Goal: Information Seeking & Learning: Learn about a topic

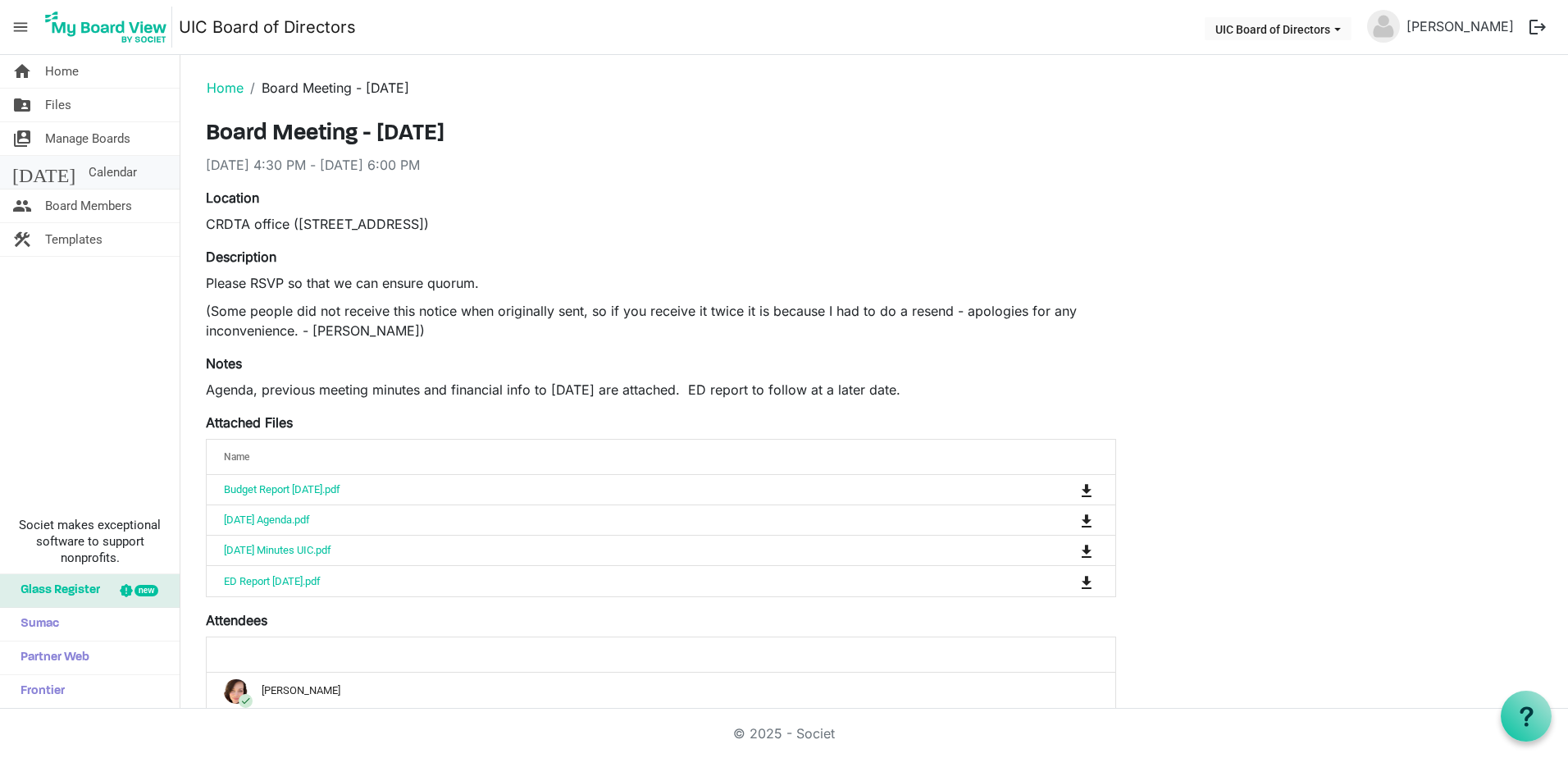
click at [91, 177] on span "Calendar" at bounding box center [112, 172] width 48 height 33
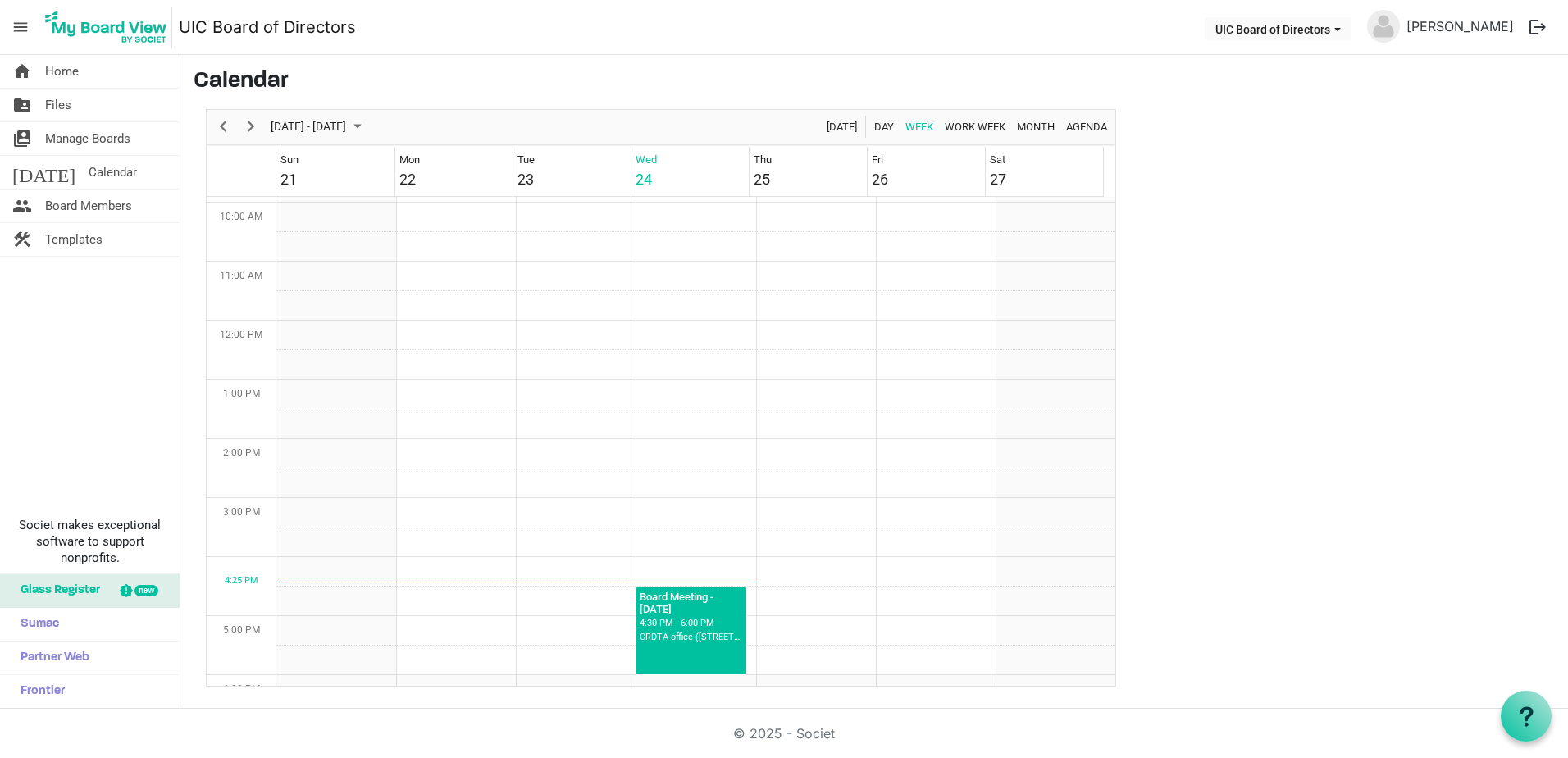
scroll to position [696, 0]
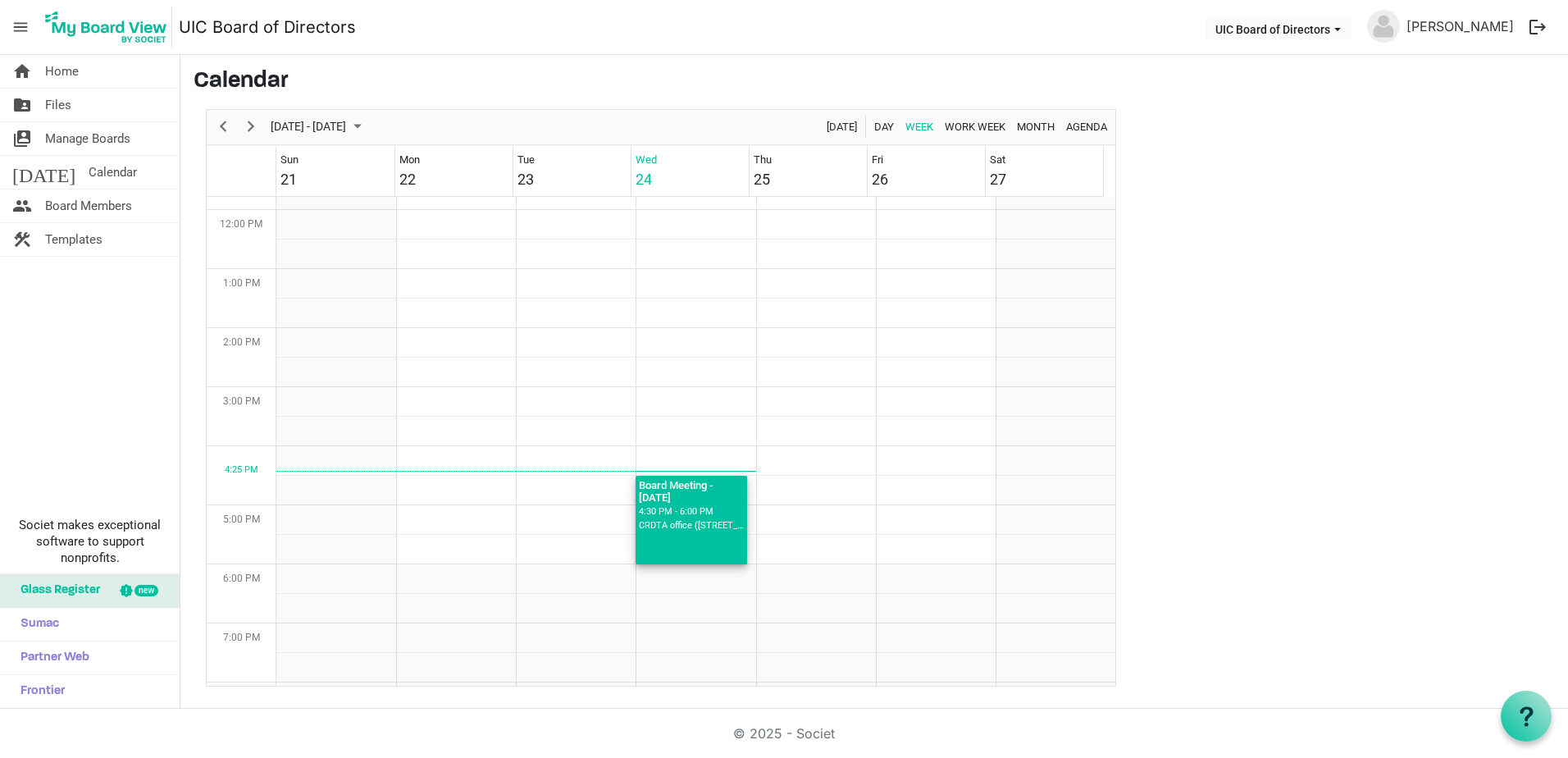
click at [682, 505] on div "Board Meeting - September 24, 2025 4:30 PM - 6:00 PM CRDTA office (871 Shoppers…" at bounding box center [692, 504] width 112 height 58
click at [682, 505] on div "4:30 PM - 6:00 PM" at bounding box center [691, 512] width 105 height 15
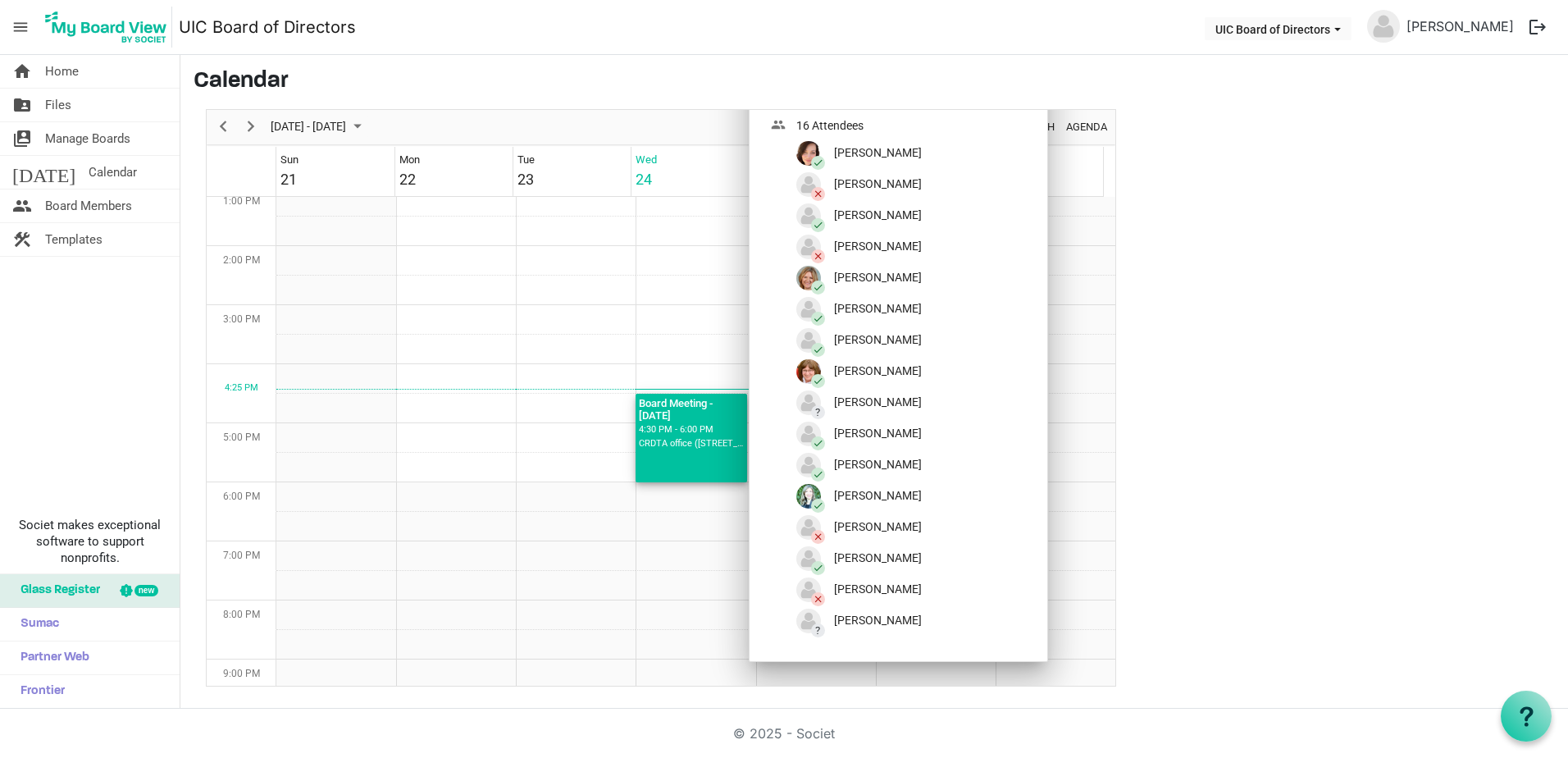
scroll to position [928, 0]
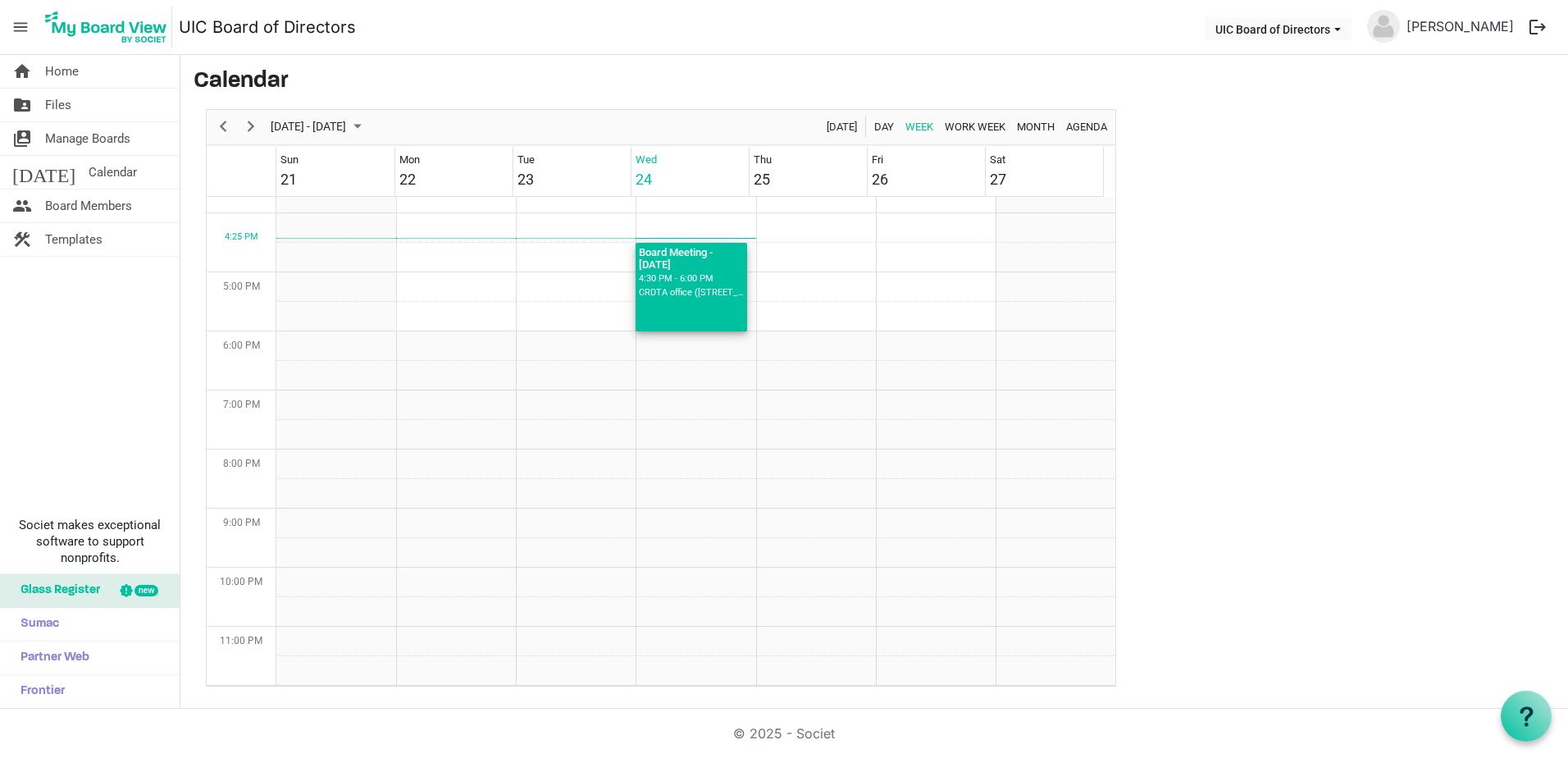
click at [712, 289] on div "CRDTA office (871 Shoppers Row, upstairs)" at bounding box center [691, 293] width 105 height 15
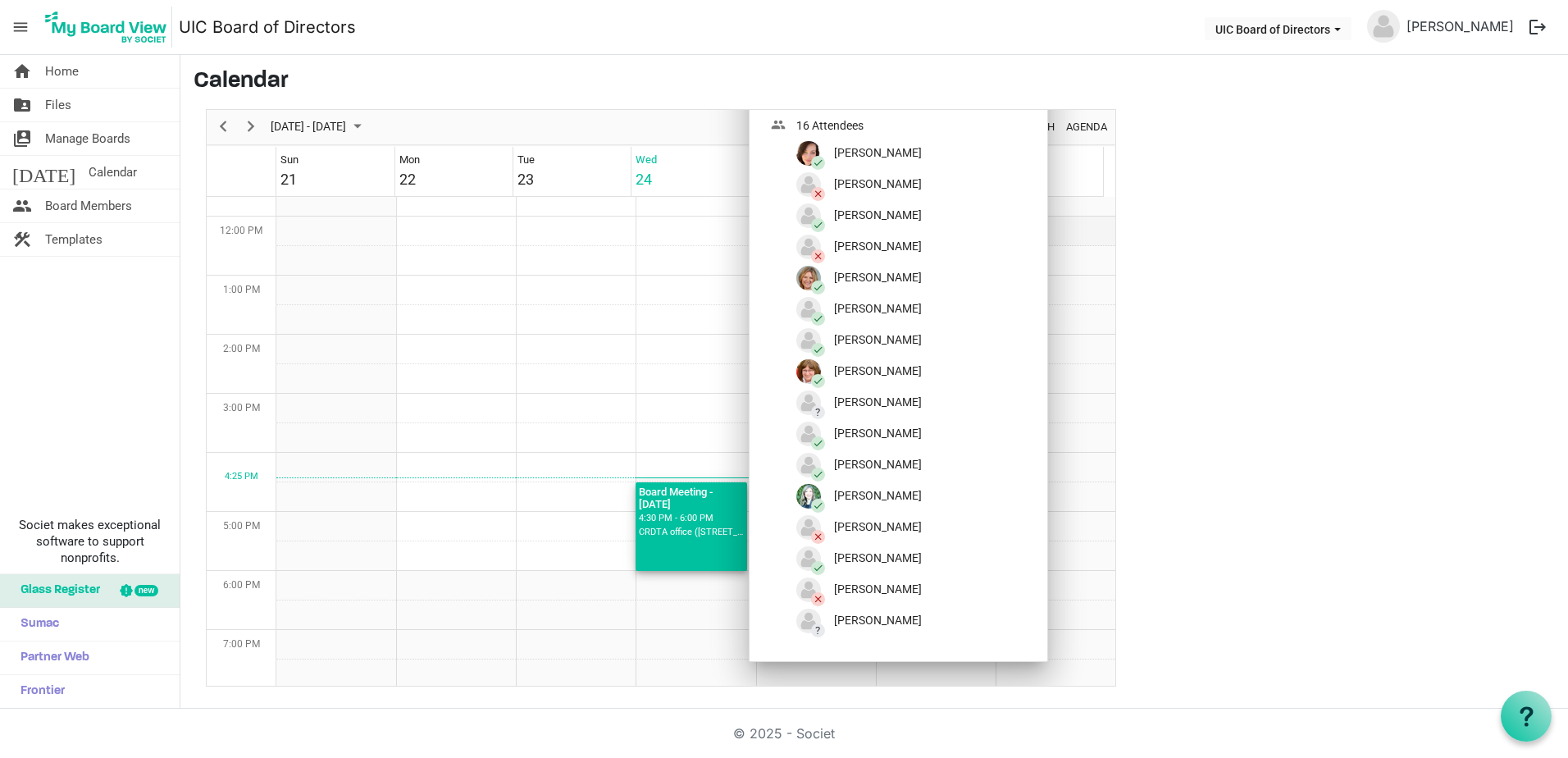
scroll to position [682, 0]
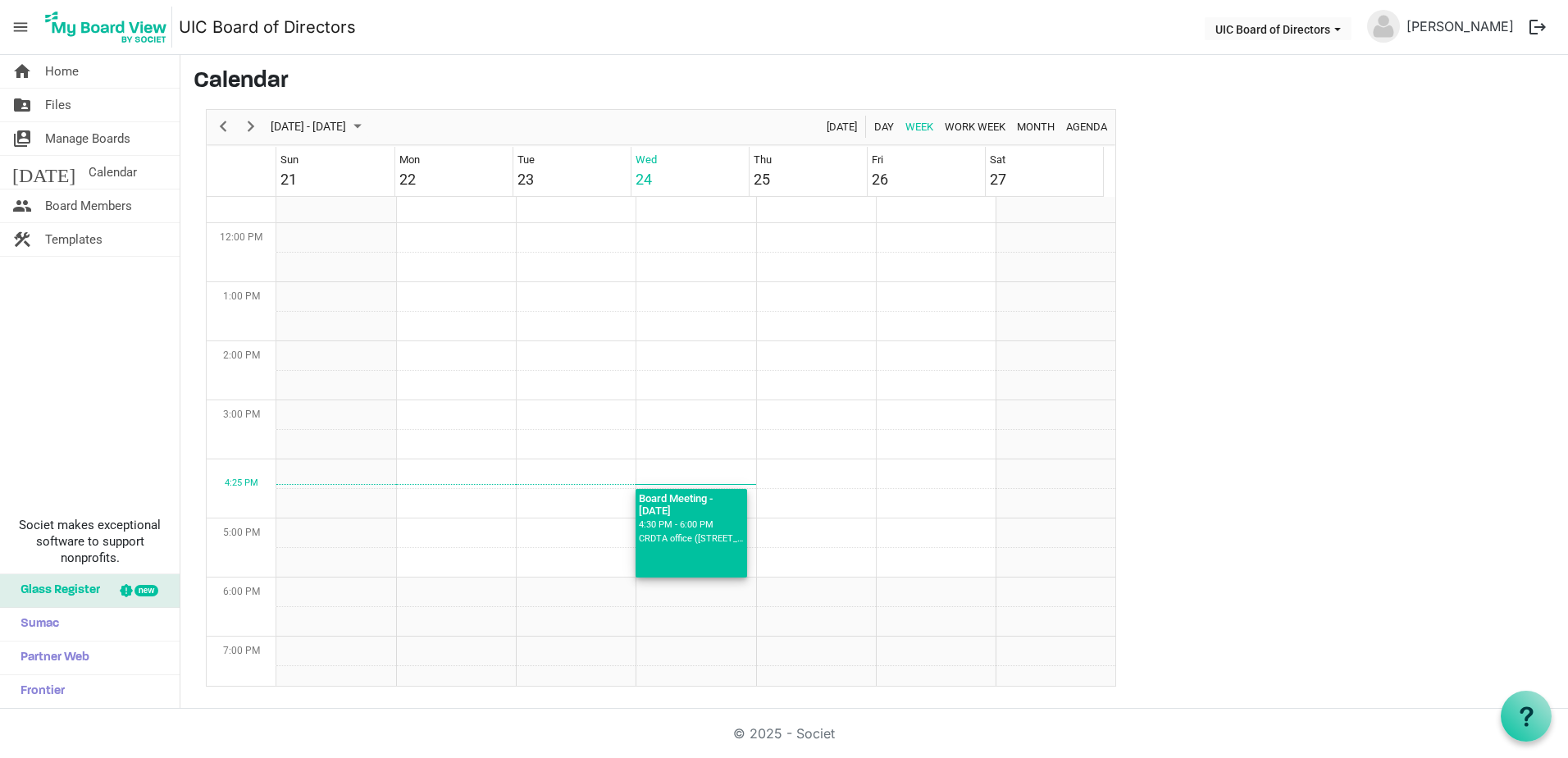
click at [704, 516] on div "Board Meeting - [DATE]" at bounding box center [691, 503] width 105 height 28
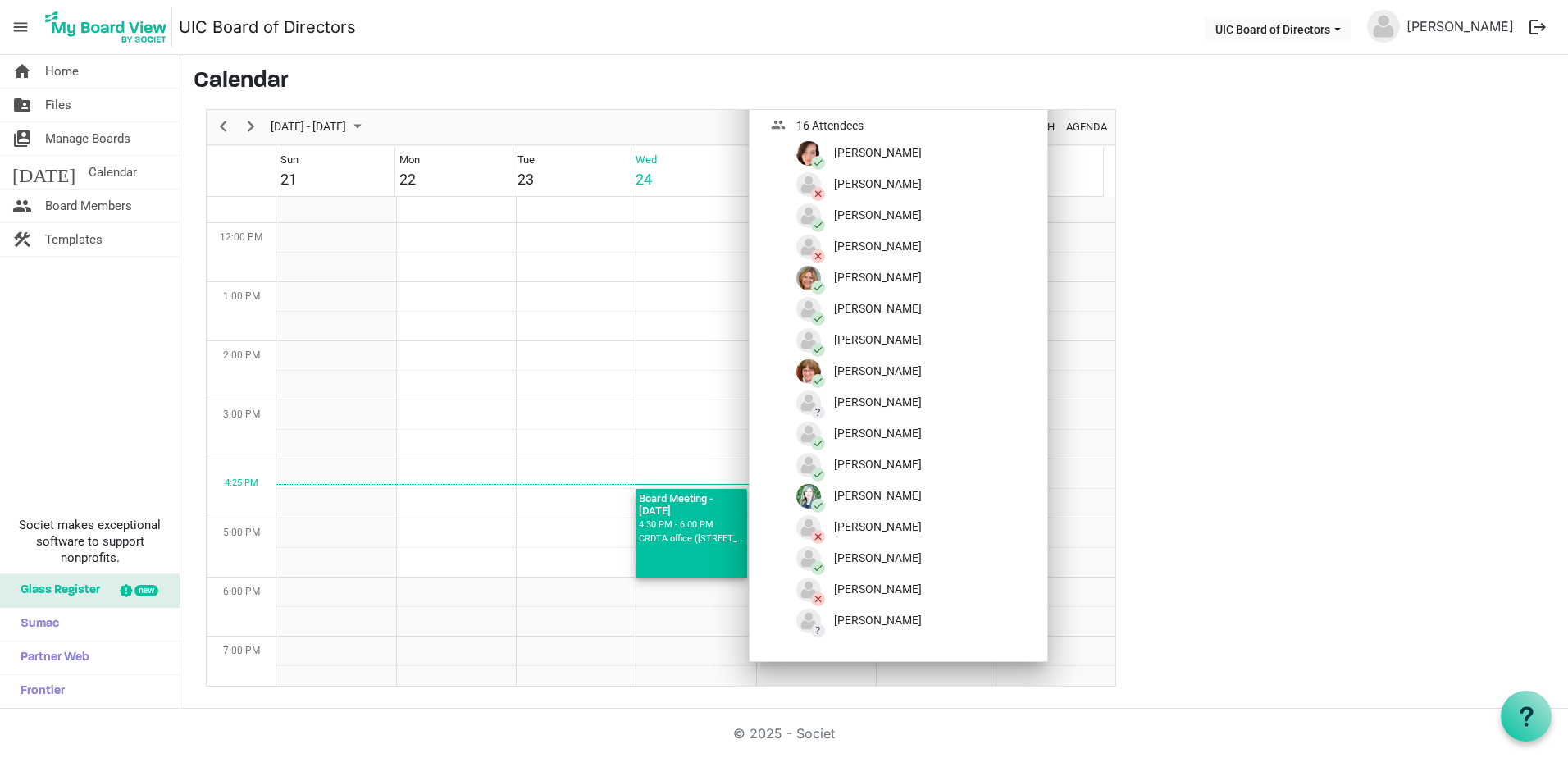
click at [704, 516] on div "Board Meeting - [DATE]" at bounding box center [691, 503] width 105 height 28
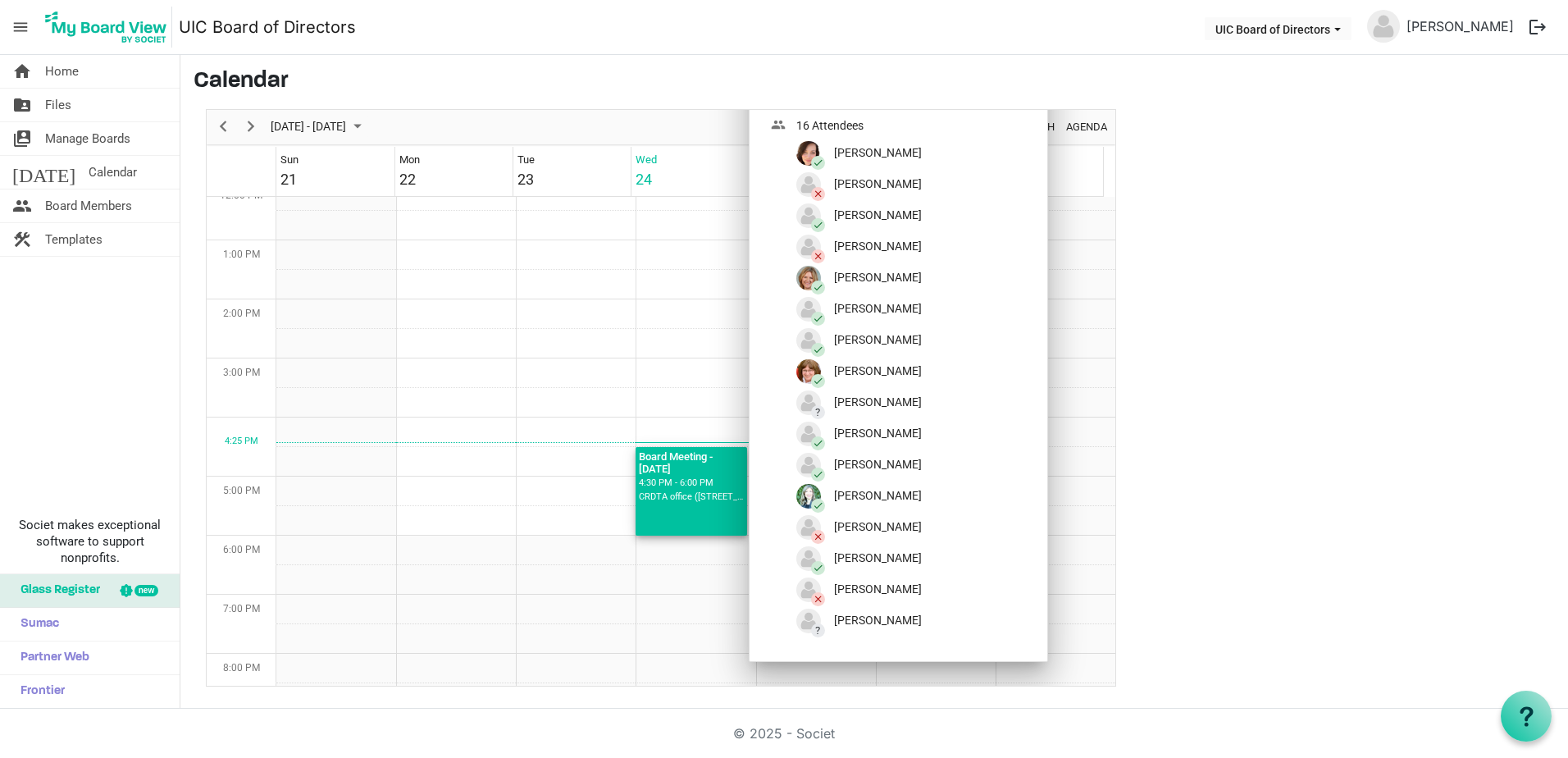
scroll to position [765, 0]
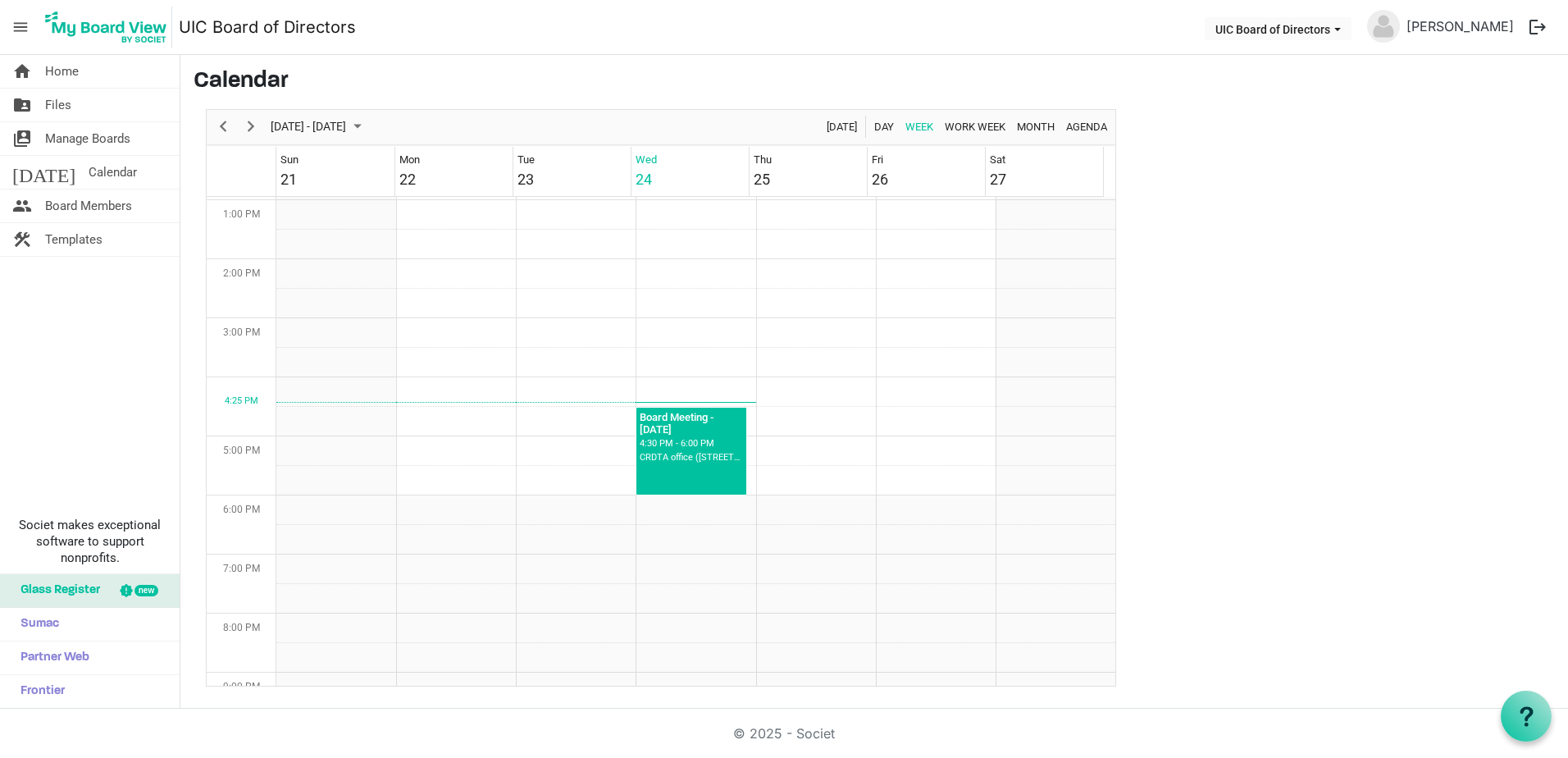
click at [1308, 297] on main "Calendar September 21 - 27, 2025 Today Day Week Work Week Month Agenda Sun 21 M…" at bounding box center [874, 377] width 1387 height 645
click at [107, 129] on span "Manage Boards" at bounding box center [88, 138] width 85 height 33
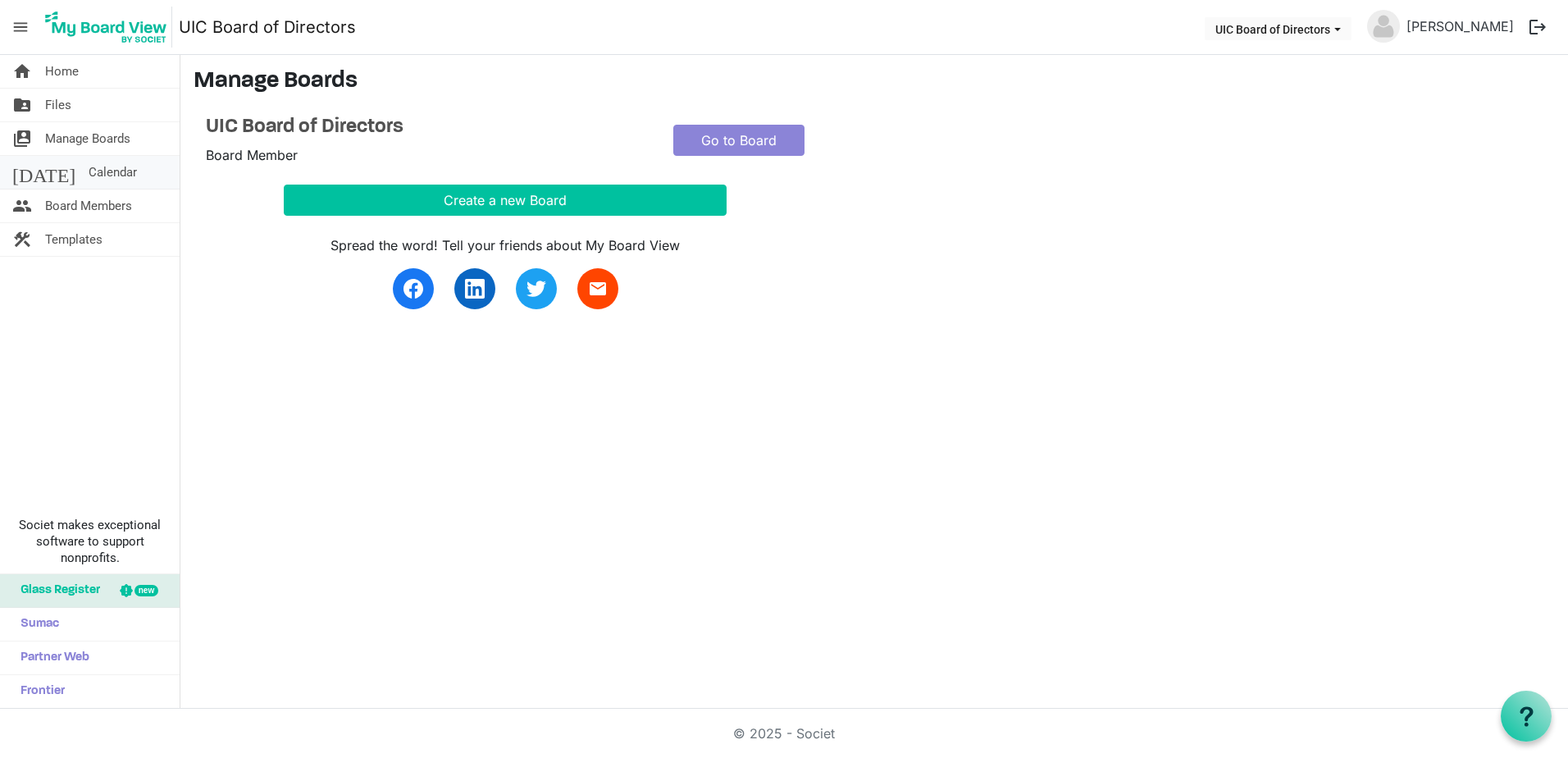
click at [121, 164] on link "[DATE] Calendar" at bounding box center [90, 172] width 180 height 33
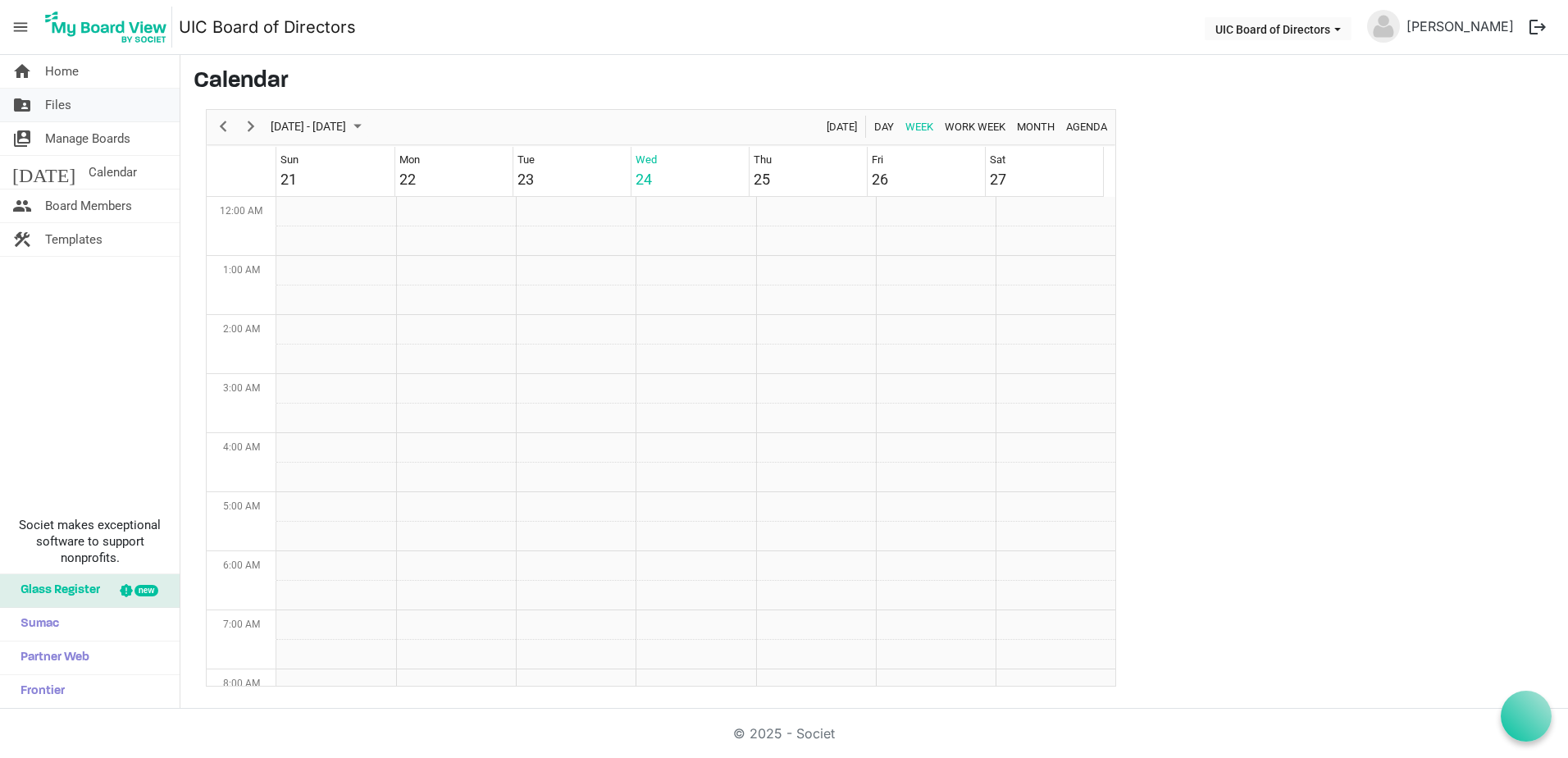
scroll to position [531, 0]
click at [85, 109] on link "folder_shared Files" at bounding box center [90, 105] width 180 height 33
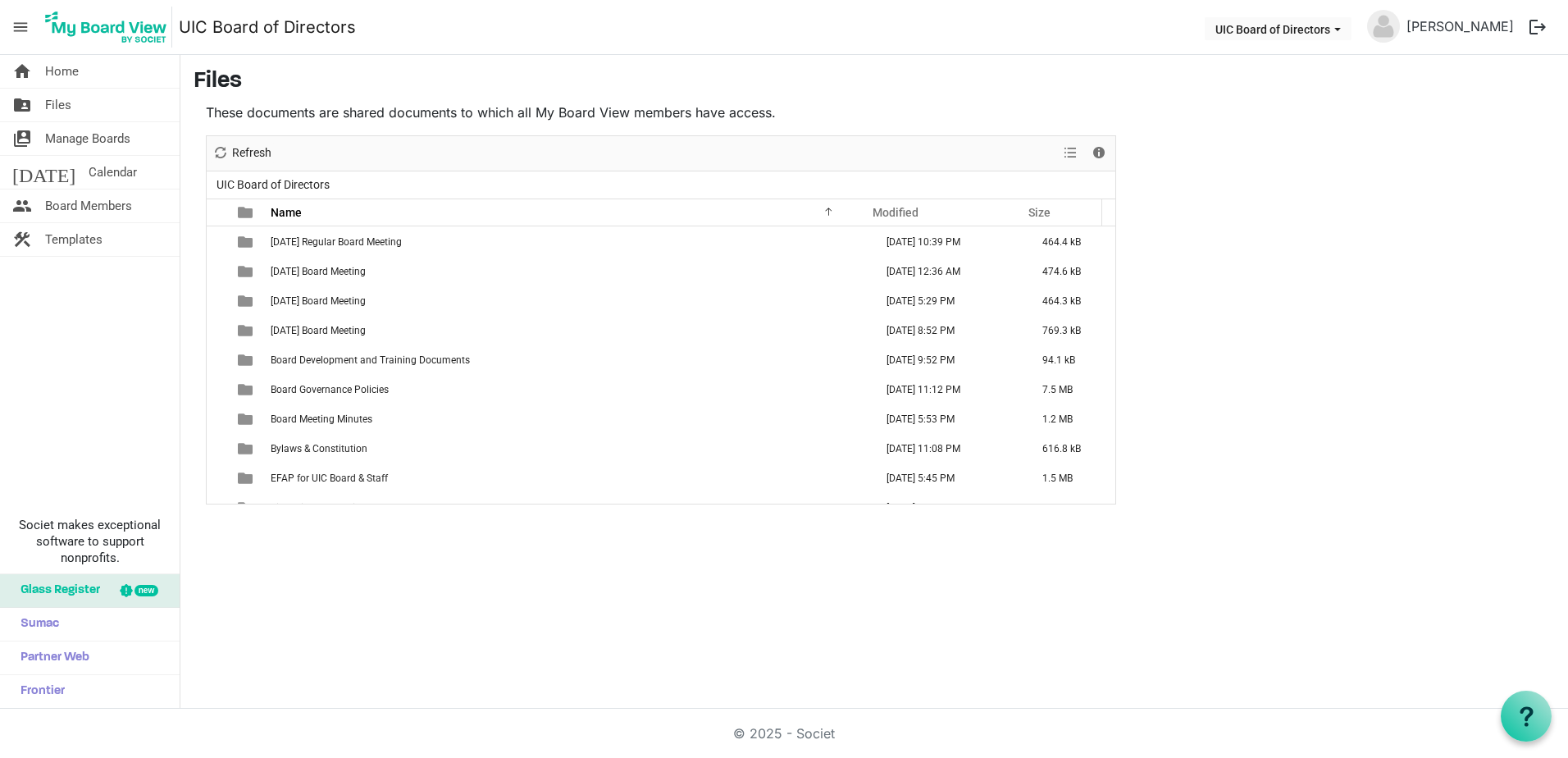
scroll to position [656, 0]
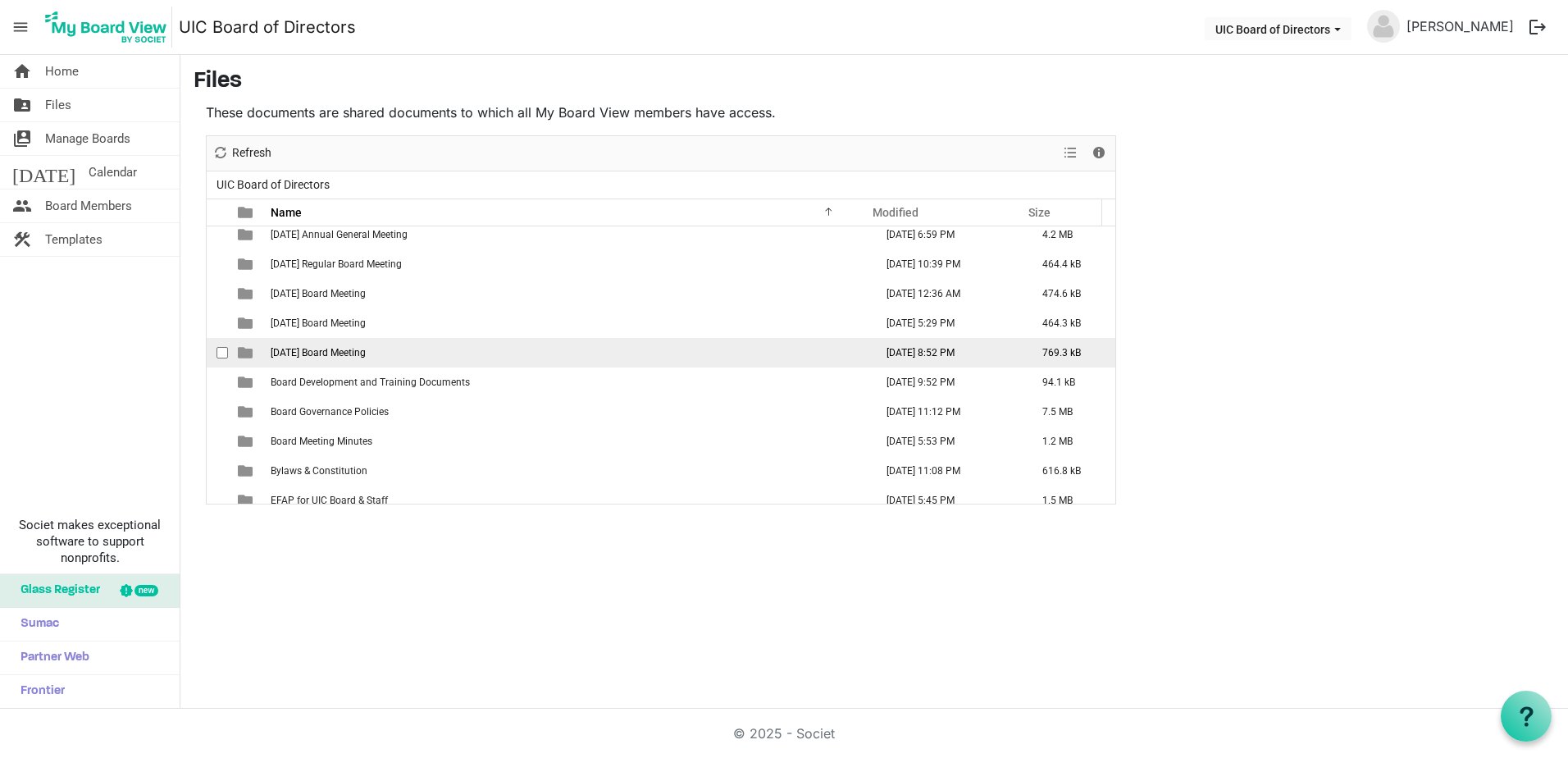
click at [366, 353] on span "2025 September 24 Board Meeting" at bounding box center [318, 353] width 95 height 11
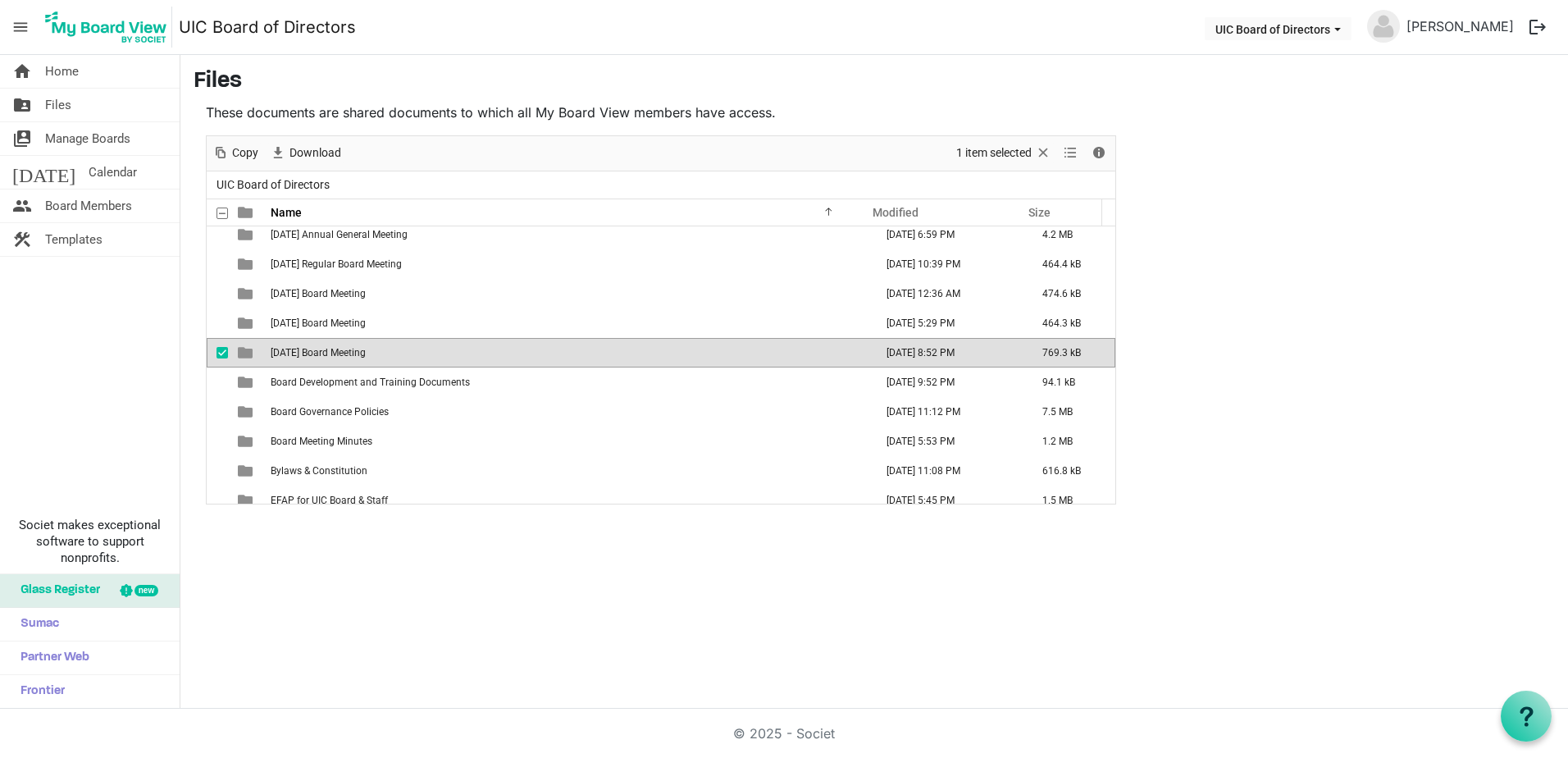
click at [366, 353] on span "2025 September 24 Board Meeting" at bounding box center [318, 353] width 95 height 11
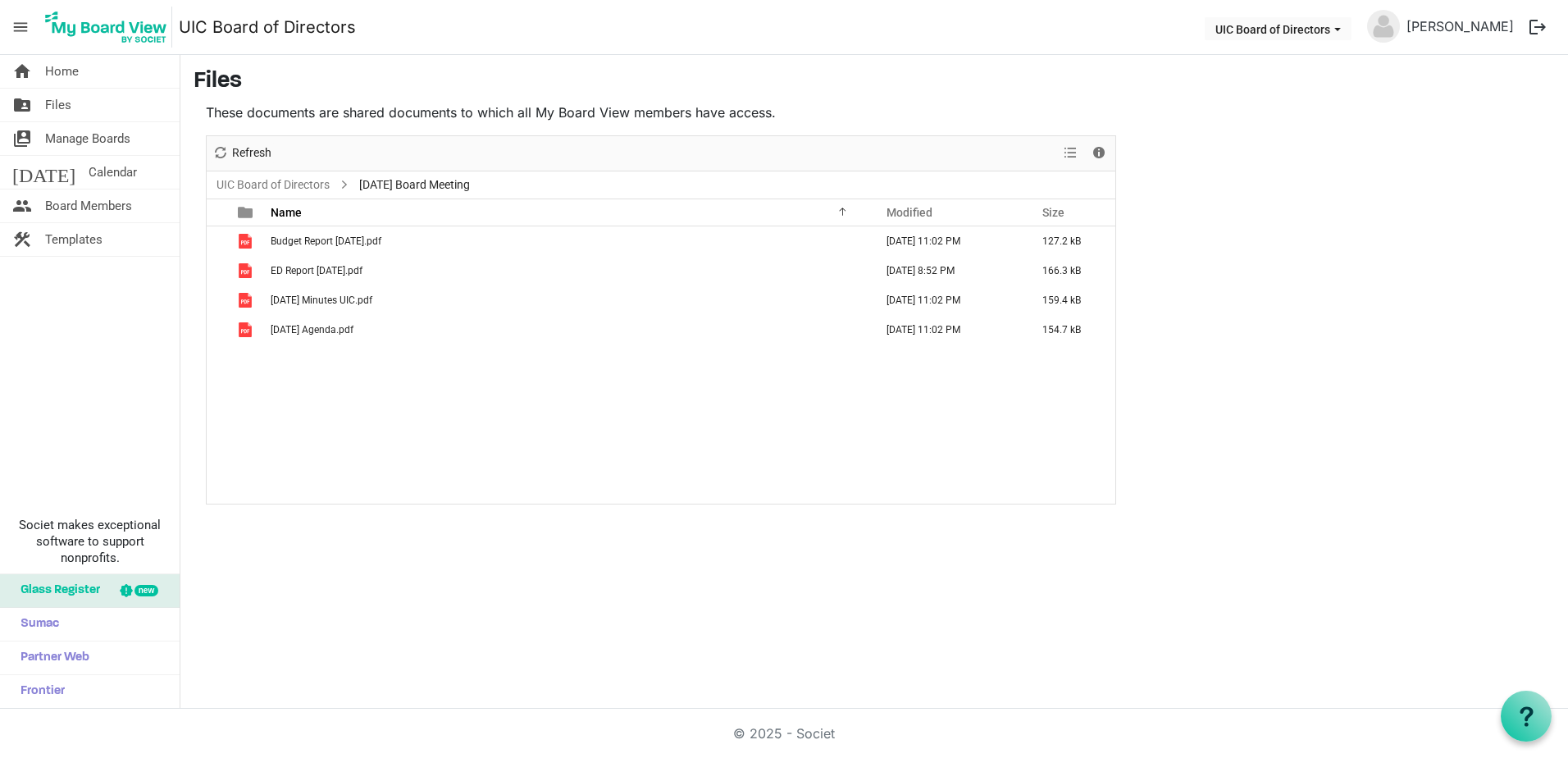
scroll to position [0, 0]
click at [108, 171] on link "today Calendar" at bounding box center [90, 172] width 180 height 33
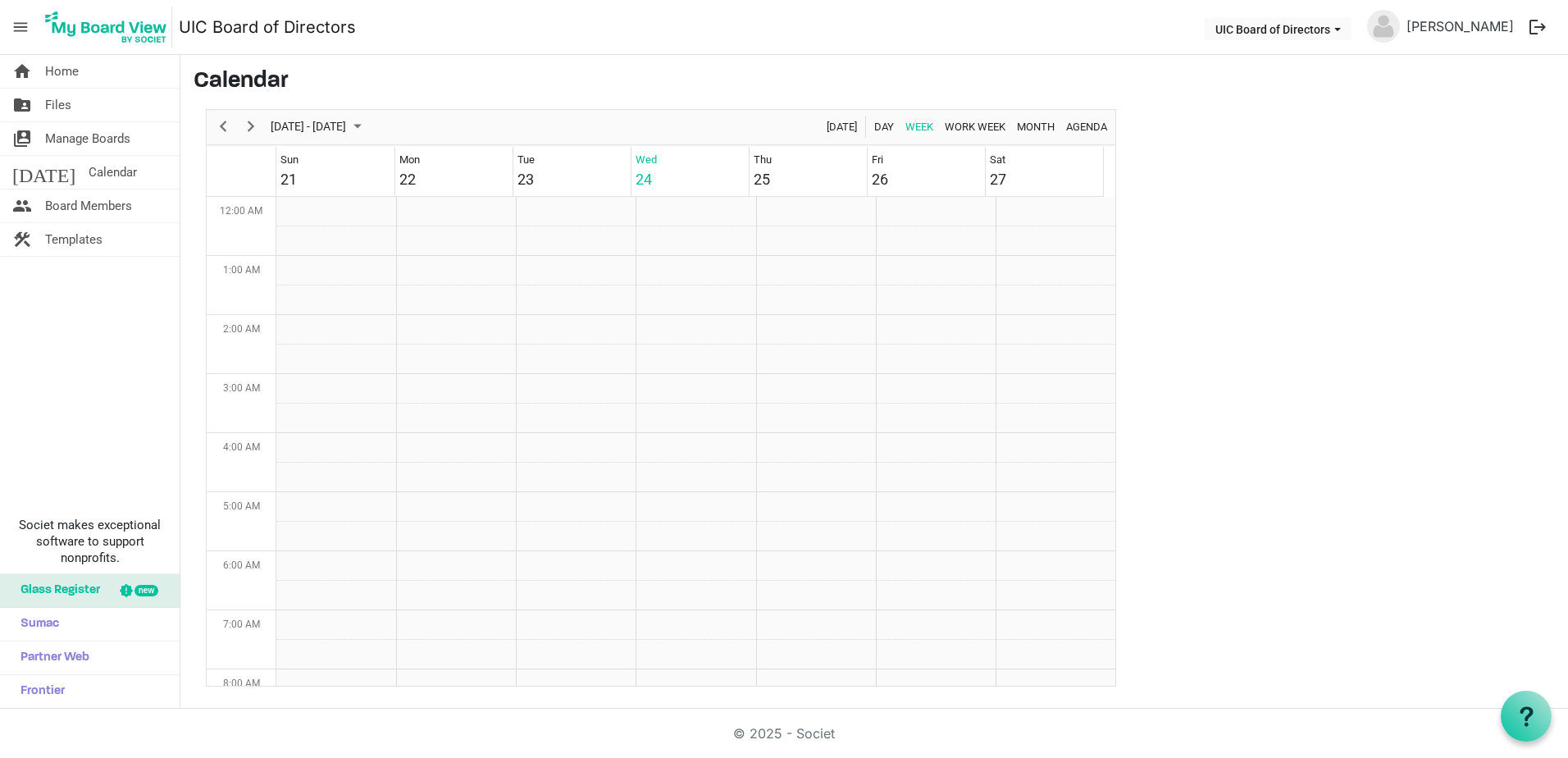
scroll to position [531, 0]
click at [110, 208] on span "Board Members" at bounding box center [89, 205] width 87 height 33
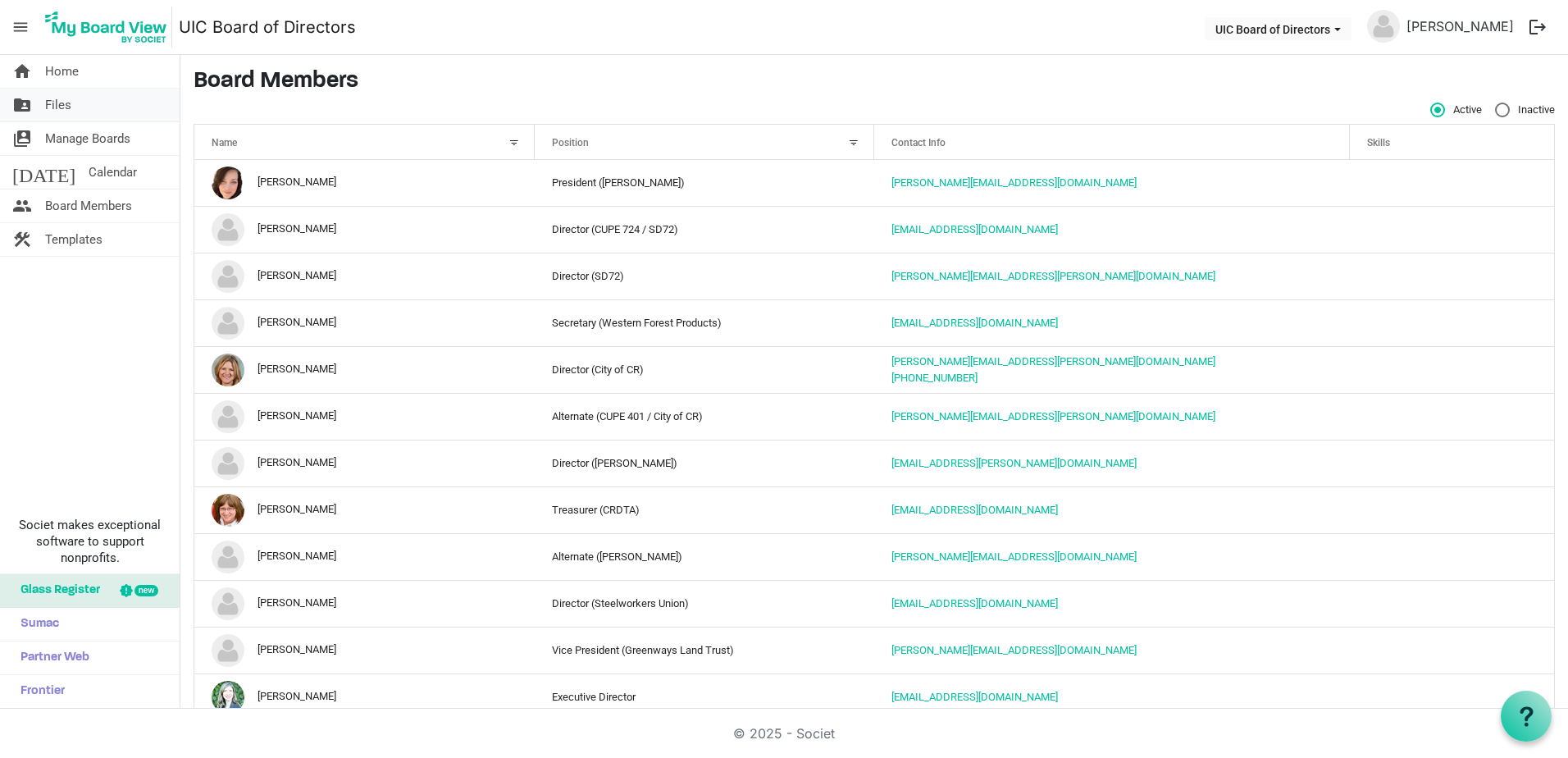
click at [88, 109] on link "folder_shared Files" at bounding box center [90, 105] width 180 height 33
click at [60, 106] on span "Files" at bounding box center [59, 105] width 26 height 33
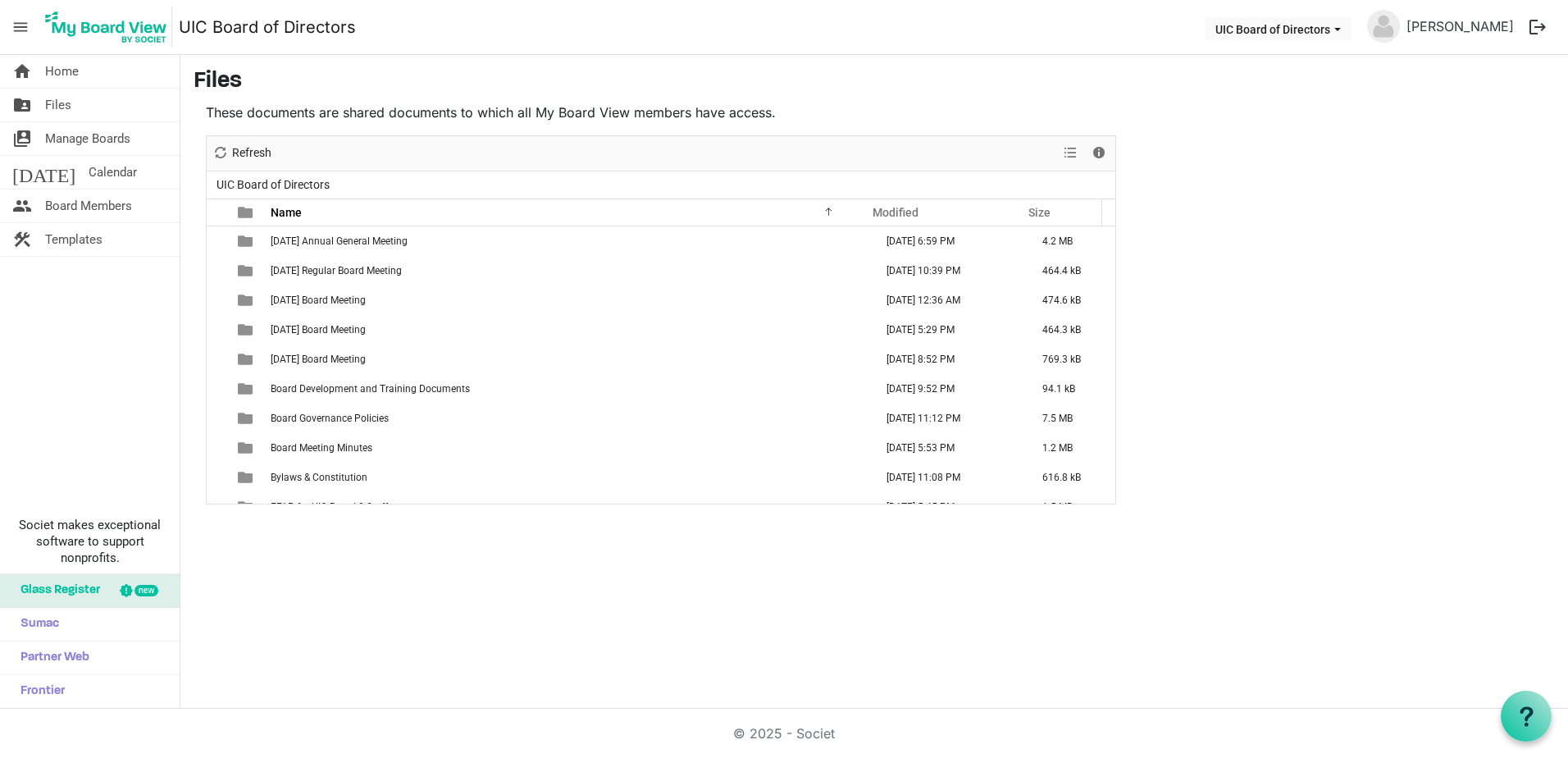
scroll to position [646, 0]
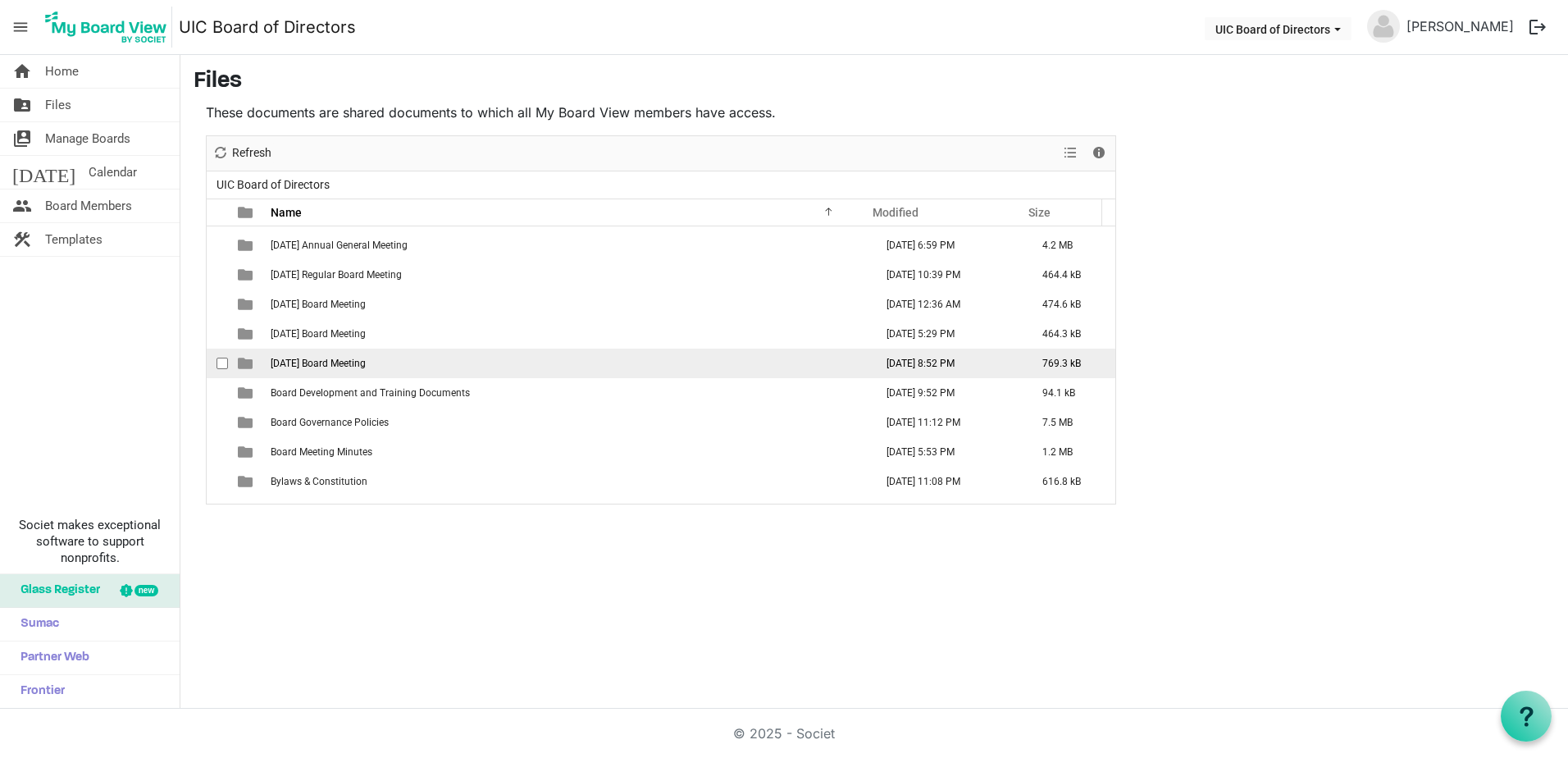
click at [328, 362] on span "[DATE] Board Meeting" at bounding box center [318, 363] width 95 height 11
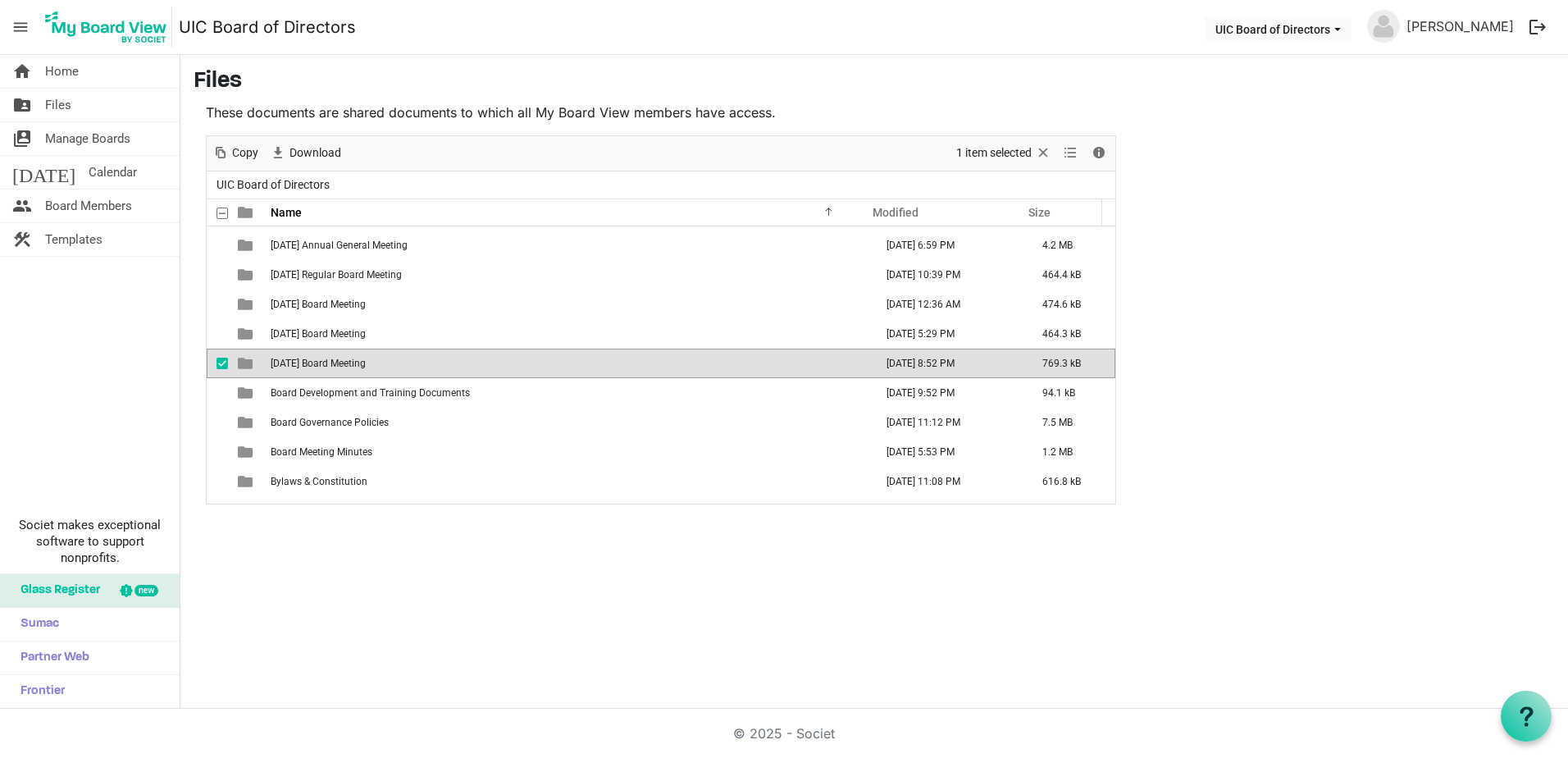
click at [328, 362] on span "[DATE] Board Meeting" at bounding box center [318, 363] width 95 height 11
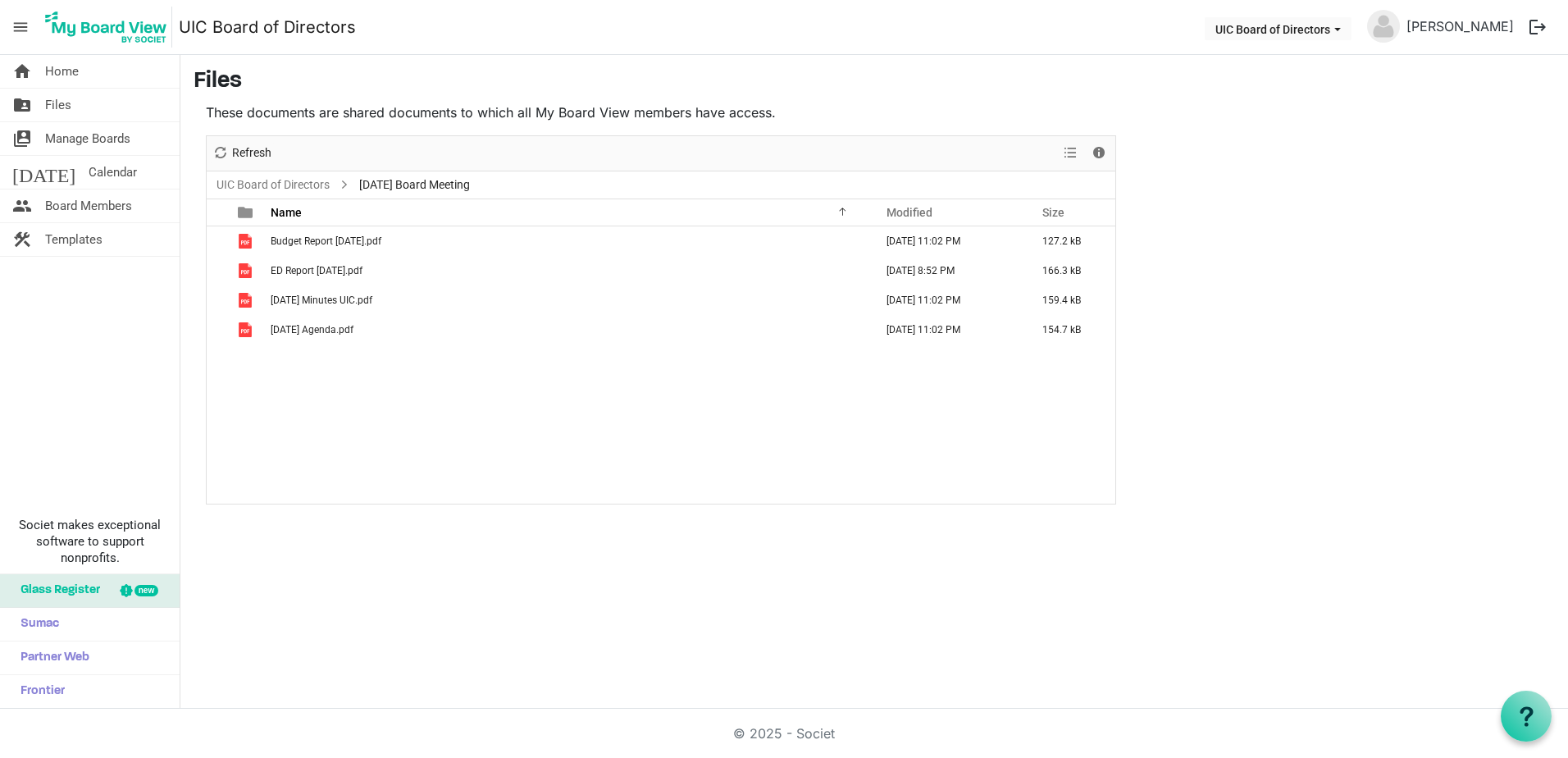
scroll to position [0, 0]
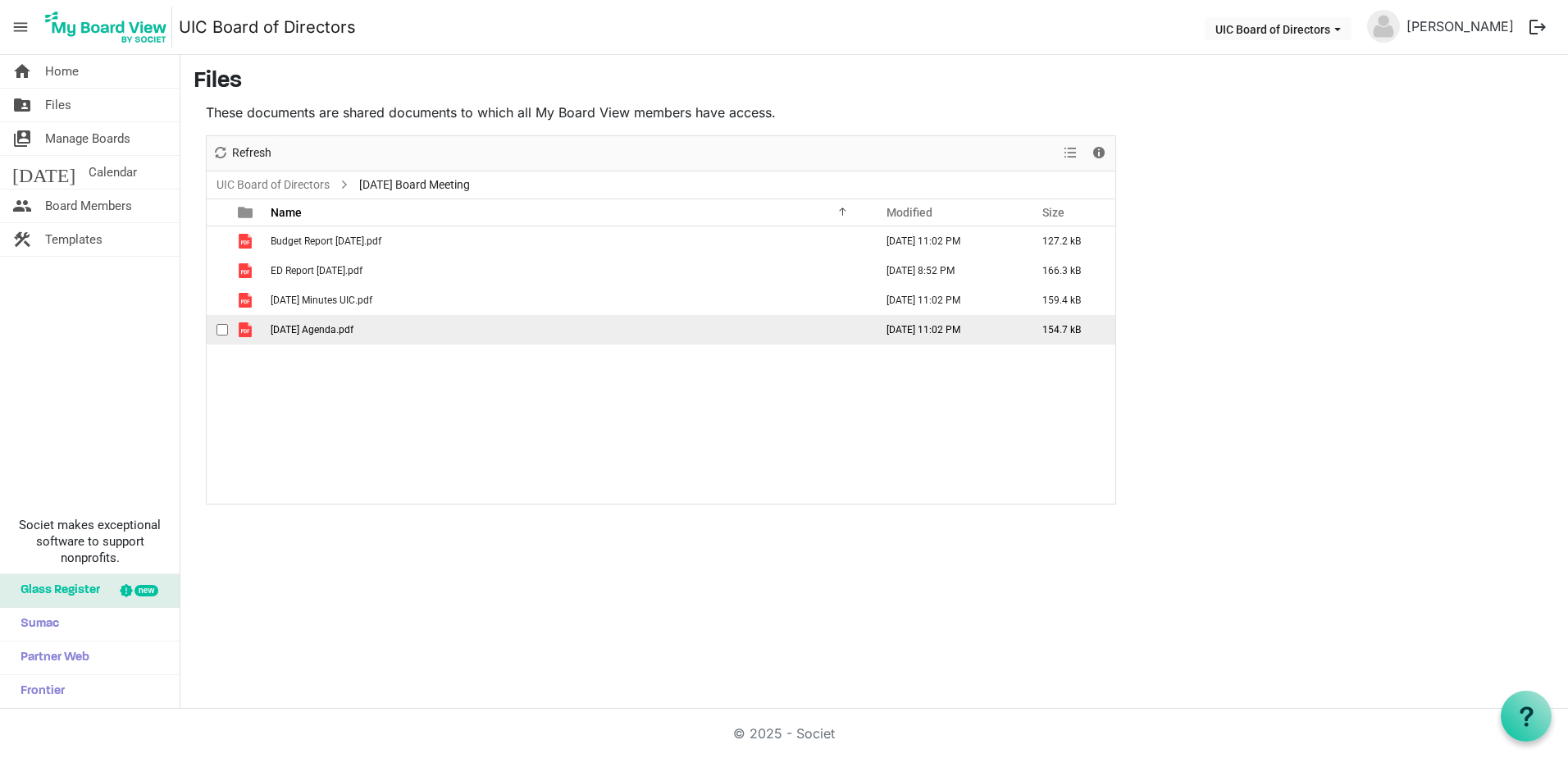
click at [353, 326] on span "[DATE] Agenda.pdf" at bounding box center [312, 330] width 83 height 11
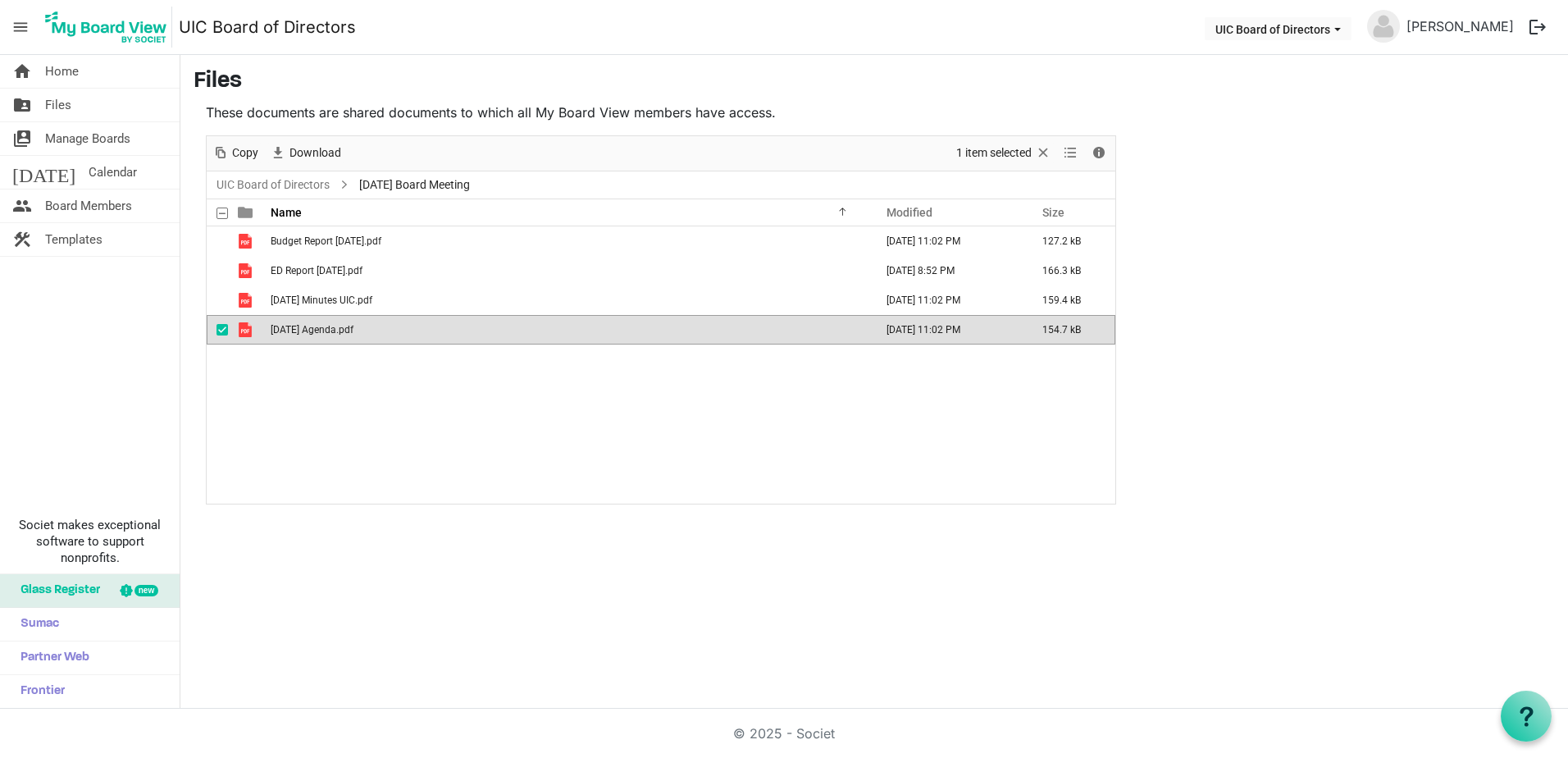
click at [353, 326] on span "[DATE] Agenda.pdf" at bounding box center [312, 330] width 83 height 11
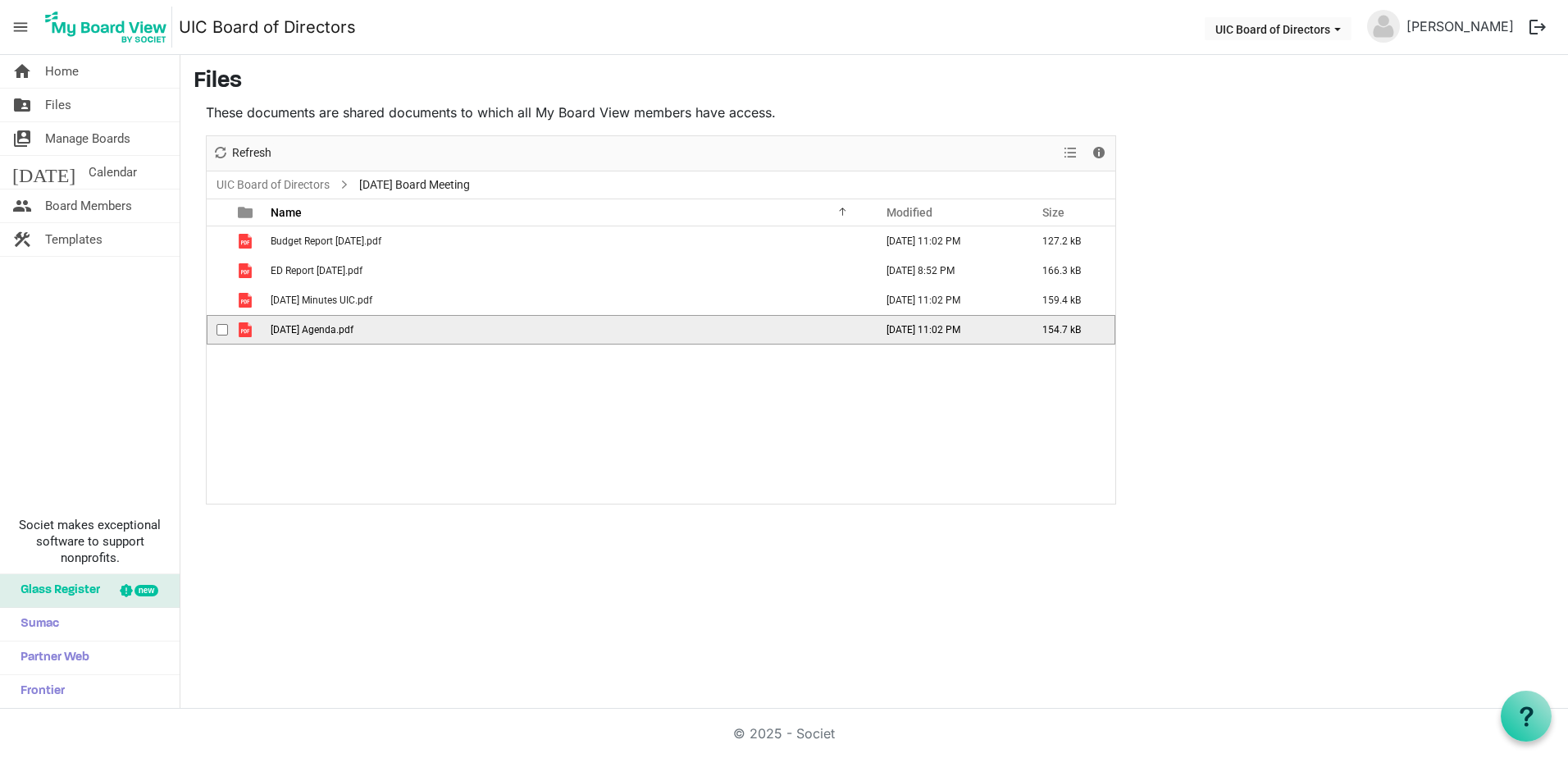
click at [353, 326] on span "[DATE] Agenda.pdf" at bounding box center [312, 330] width 83 height 11
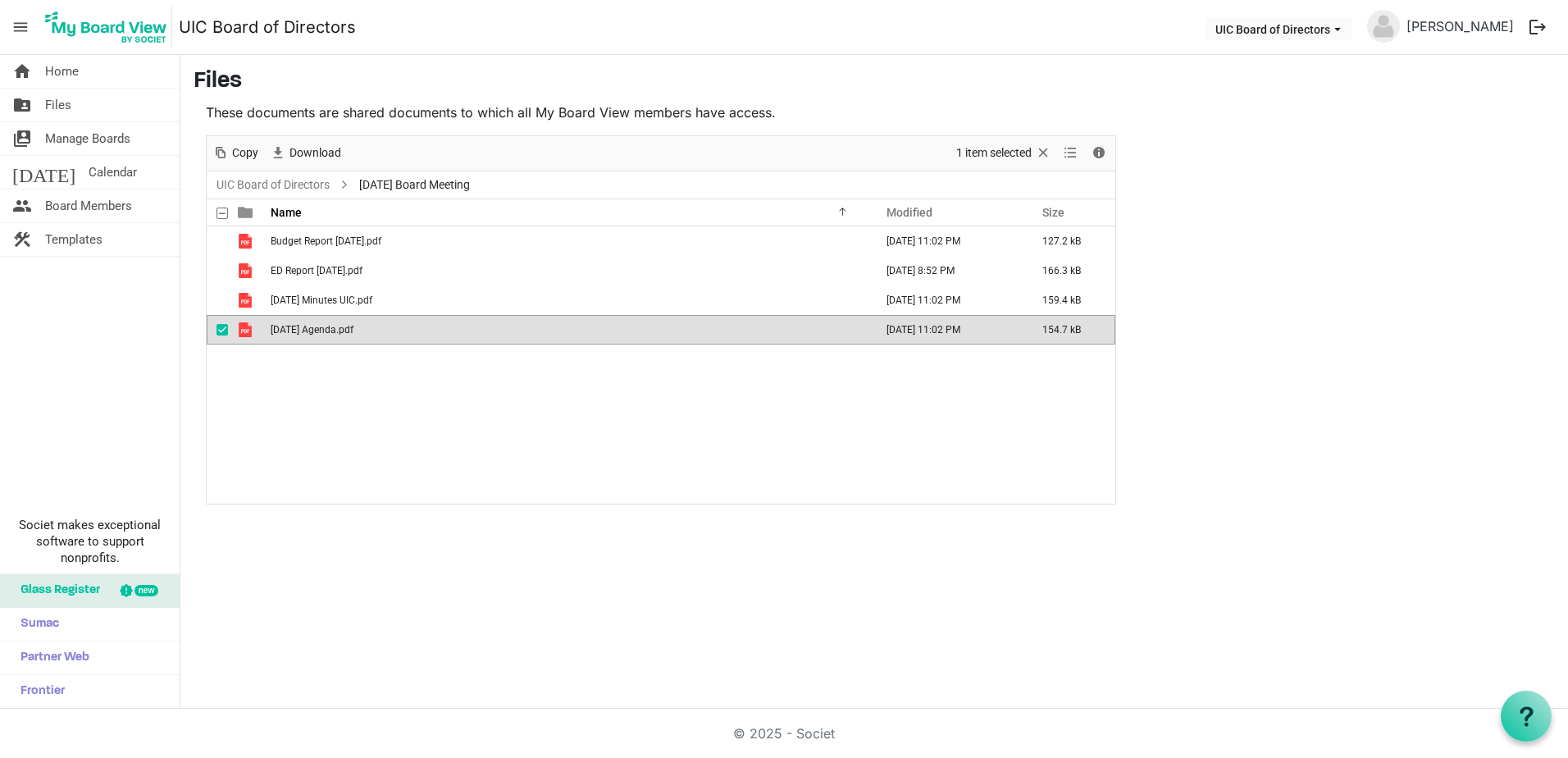
click at [353, 328] on span "[DATE] Agenda.pdf" at bounding box center [312, 330] width 83 height 11
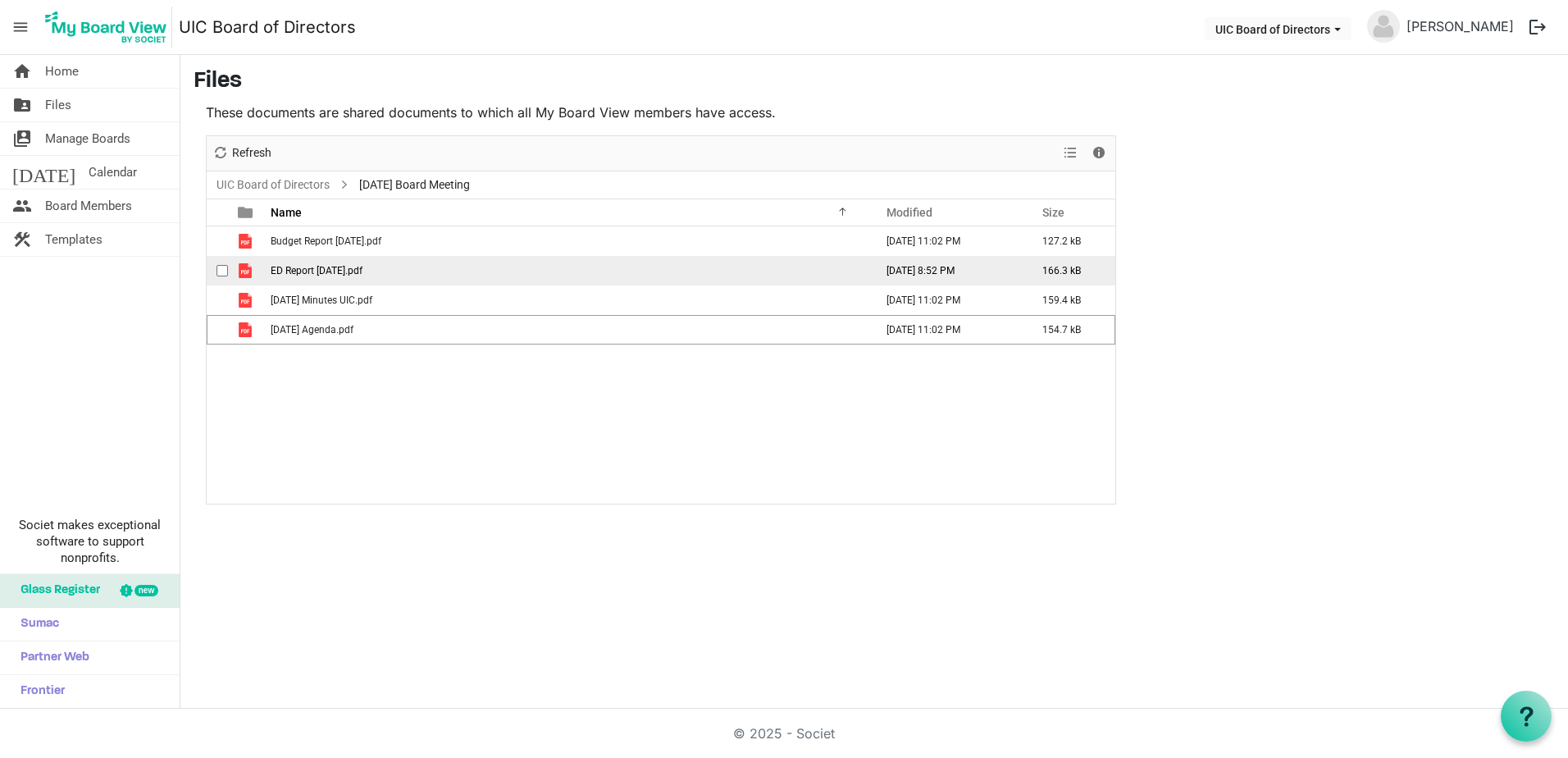
click at [353, 274] on span "ED Report [DATE].pdf" at bounding box center [316, 270] width 92 height 11
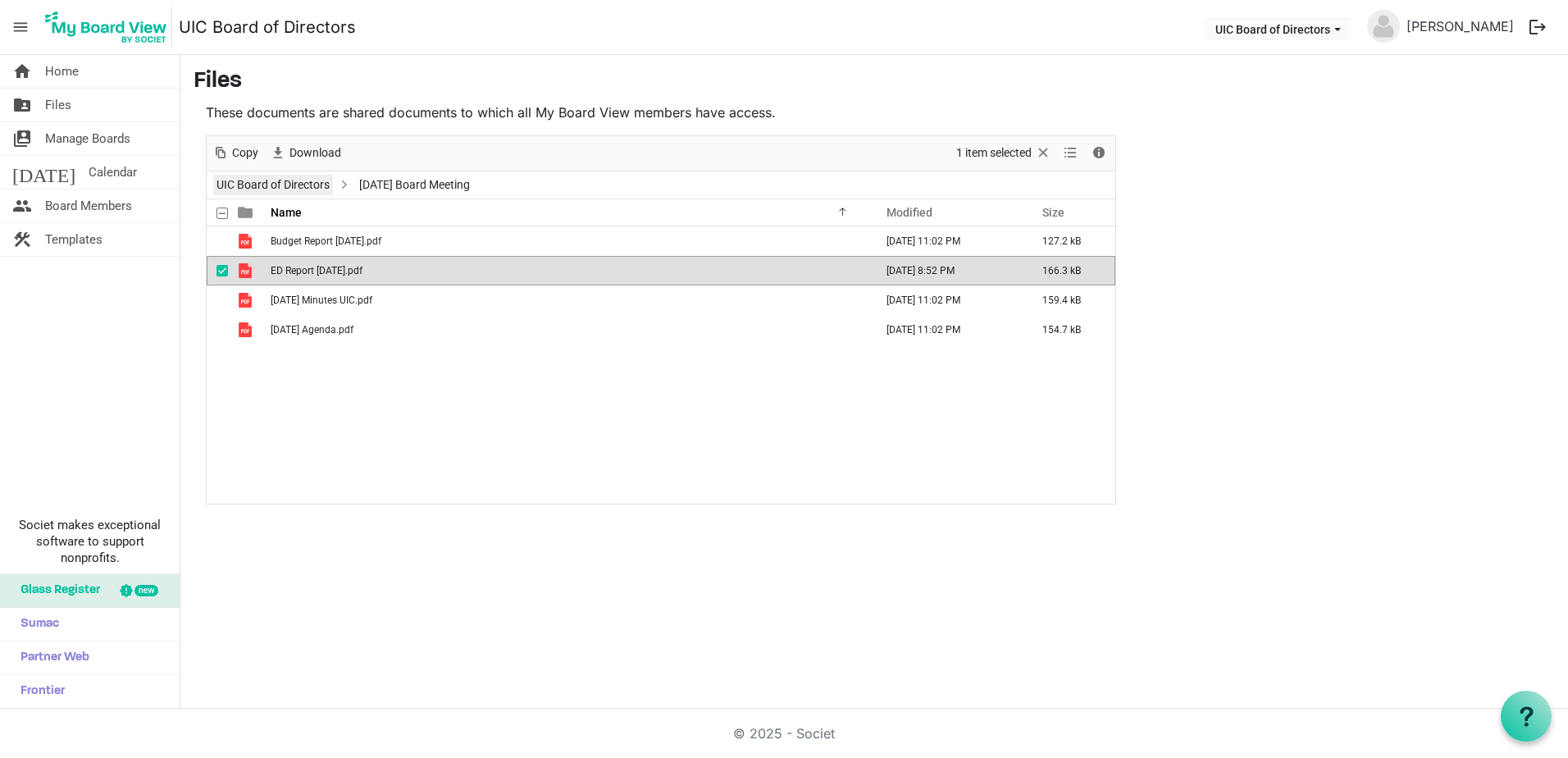
click at [288, 187] on link "UIC Board of Directors" at bounding box center [273, 185] width 120 height 21
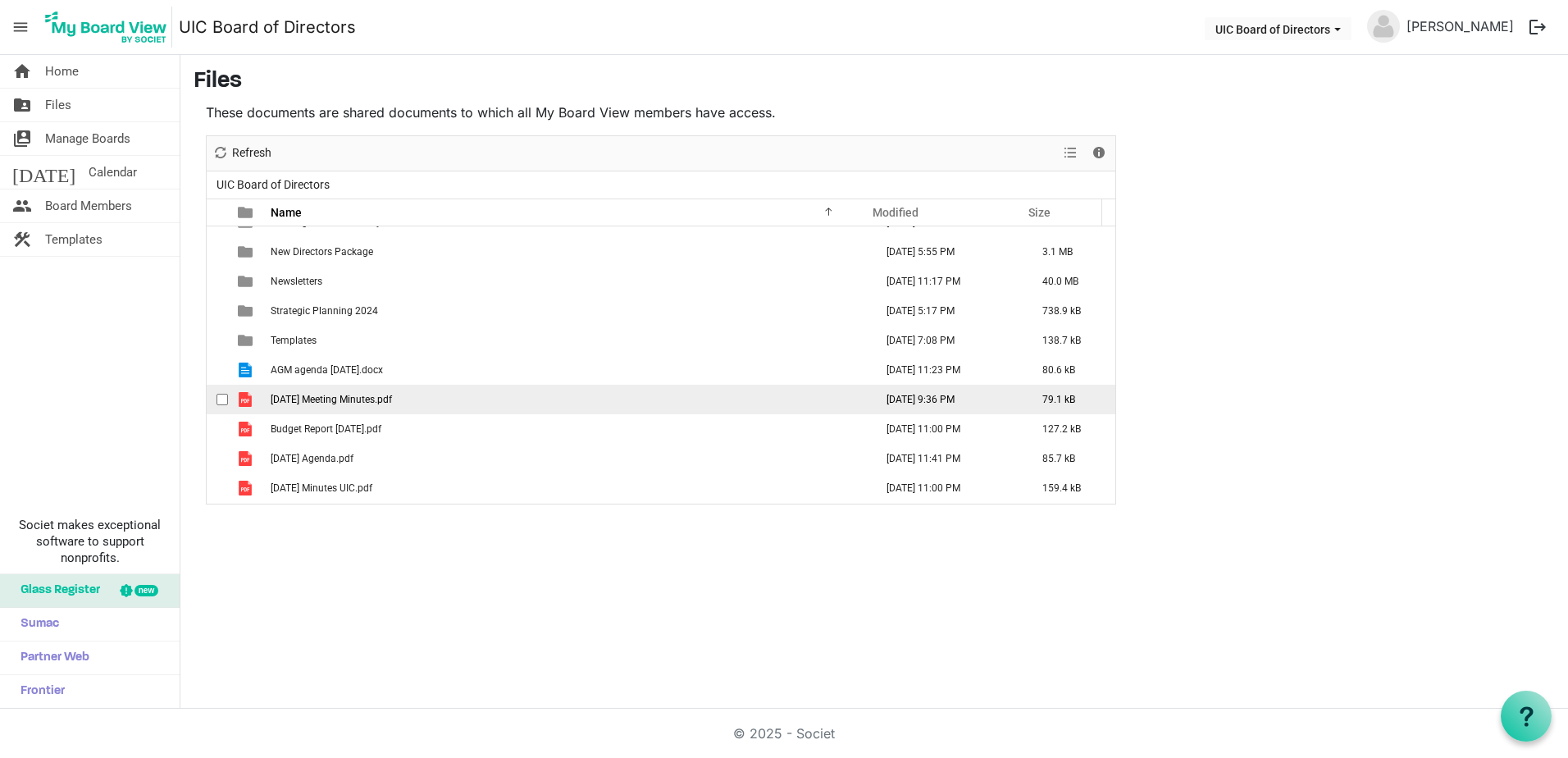
scroll to position [994, 0]
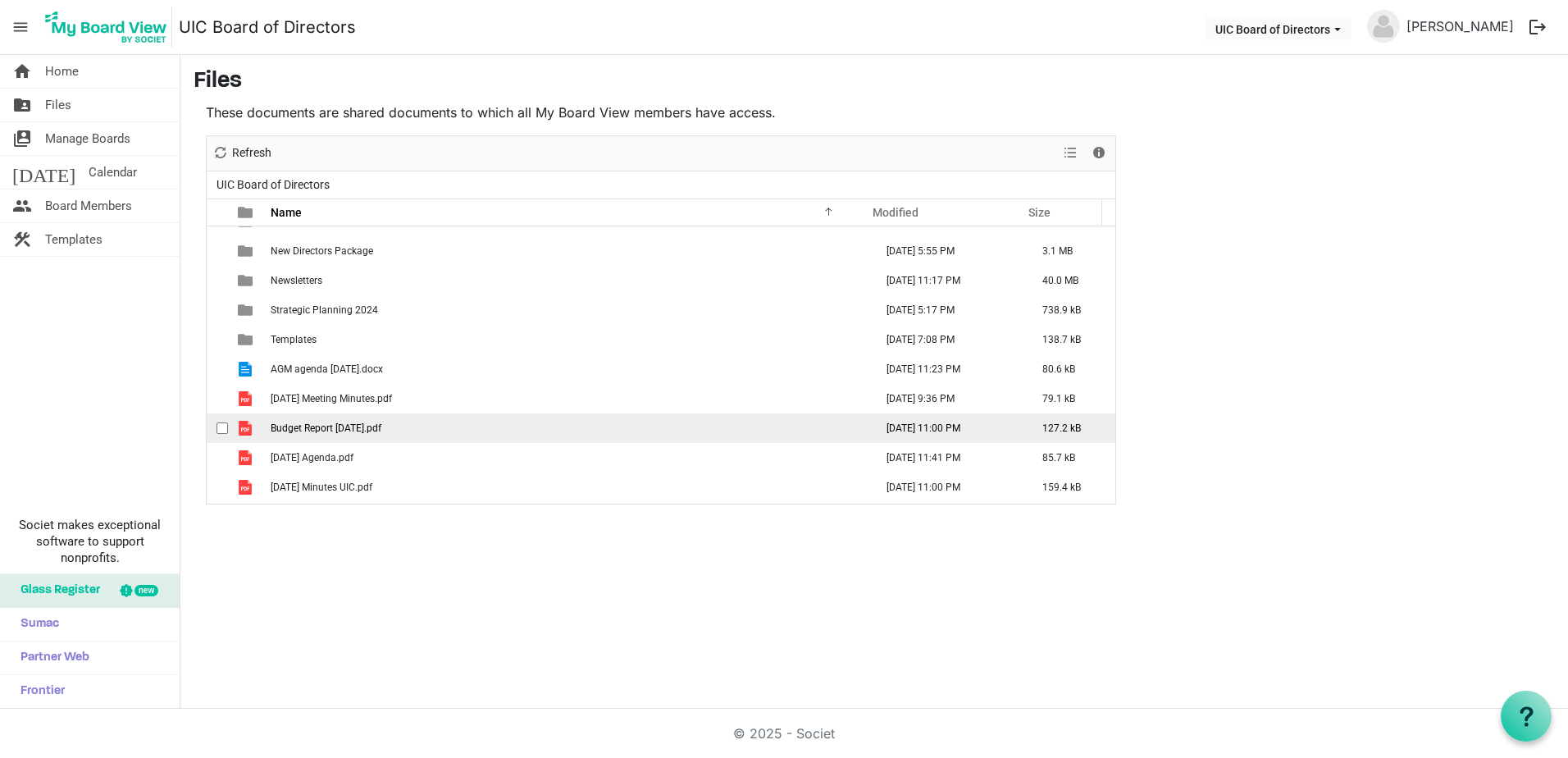
click at [359, 427] on span "Budget Report [DATE].pdf" at bounding box center [325, 428] width 111 height 11
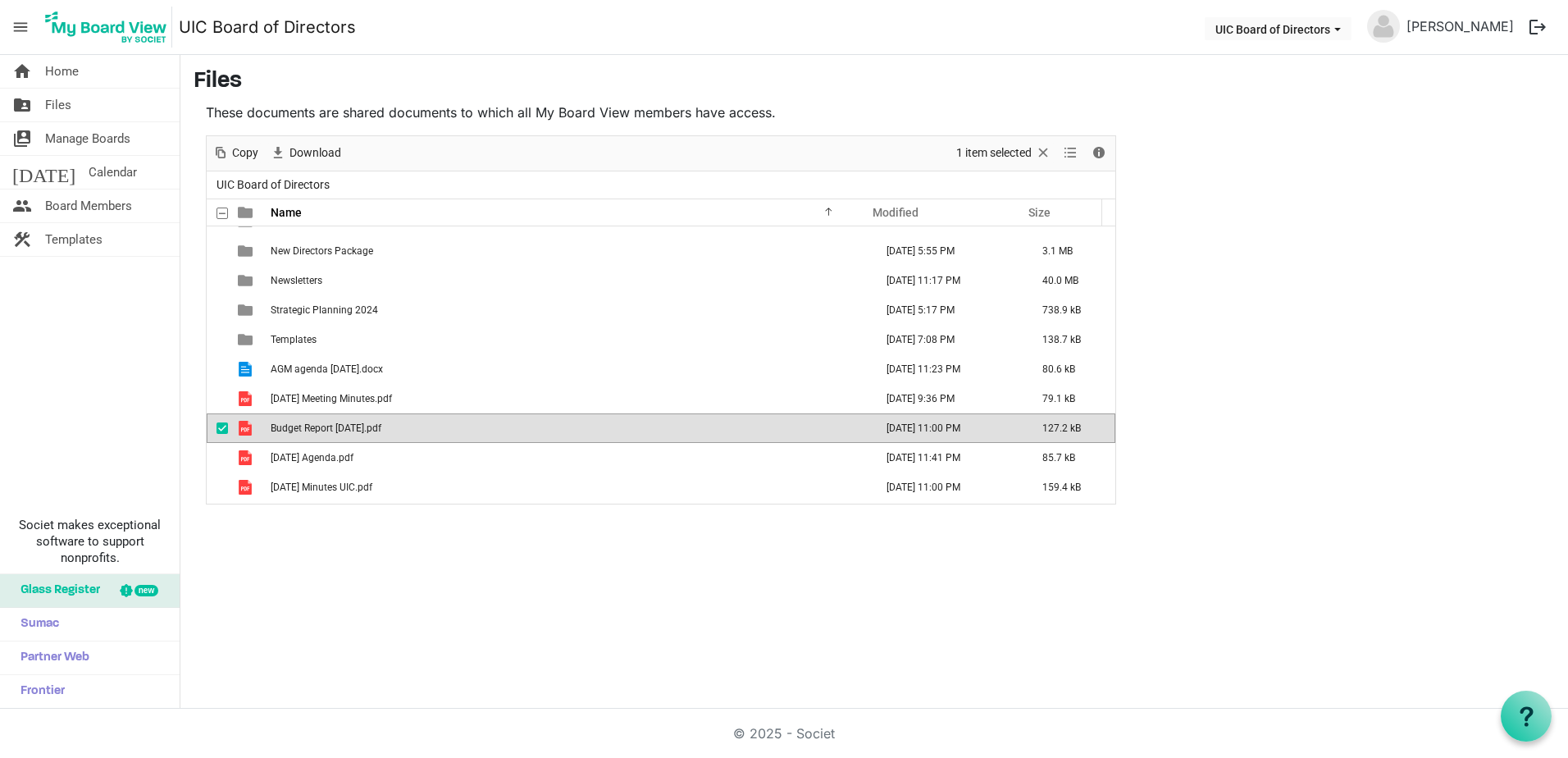
click at [359, 427] on span "Budget Report [DATE].pdf" at bounding box center [325, 428] width 111 height 11
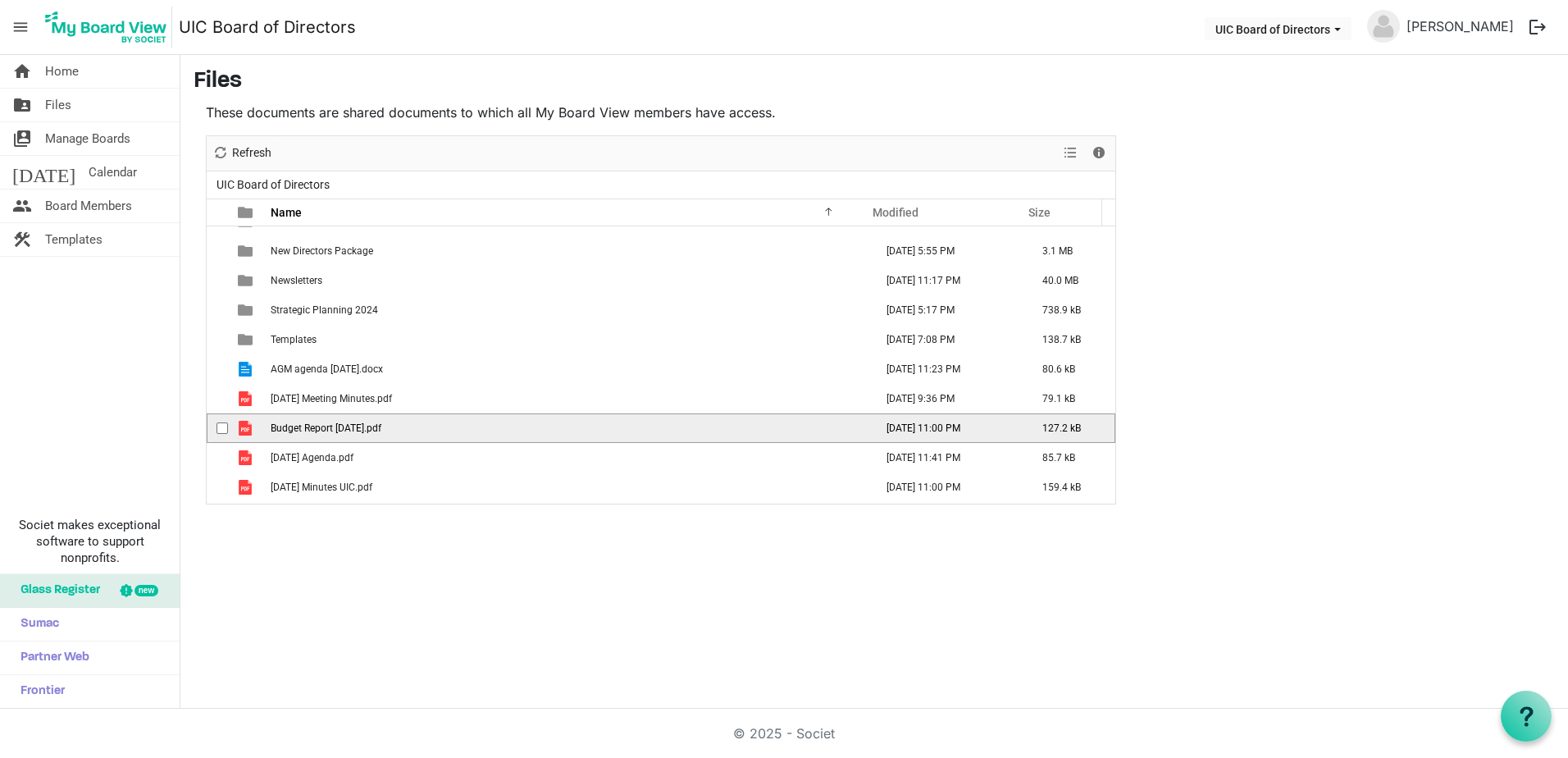
click at [359, 427] on span "Budget Report [DATE].pdf" at bounding box center [325, 428] width 111 height 11
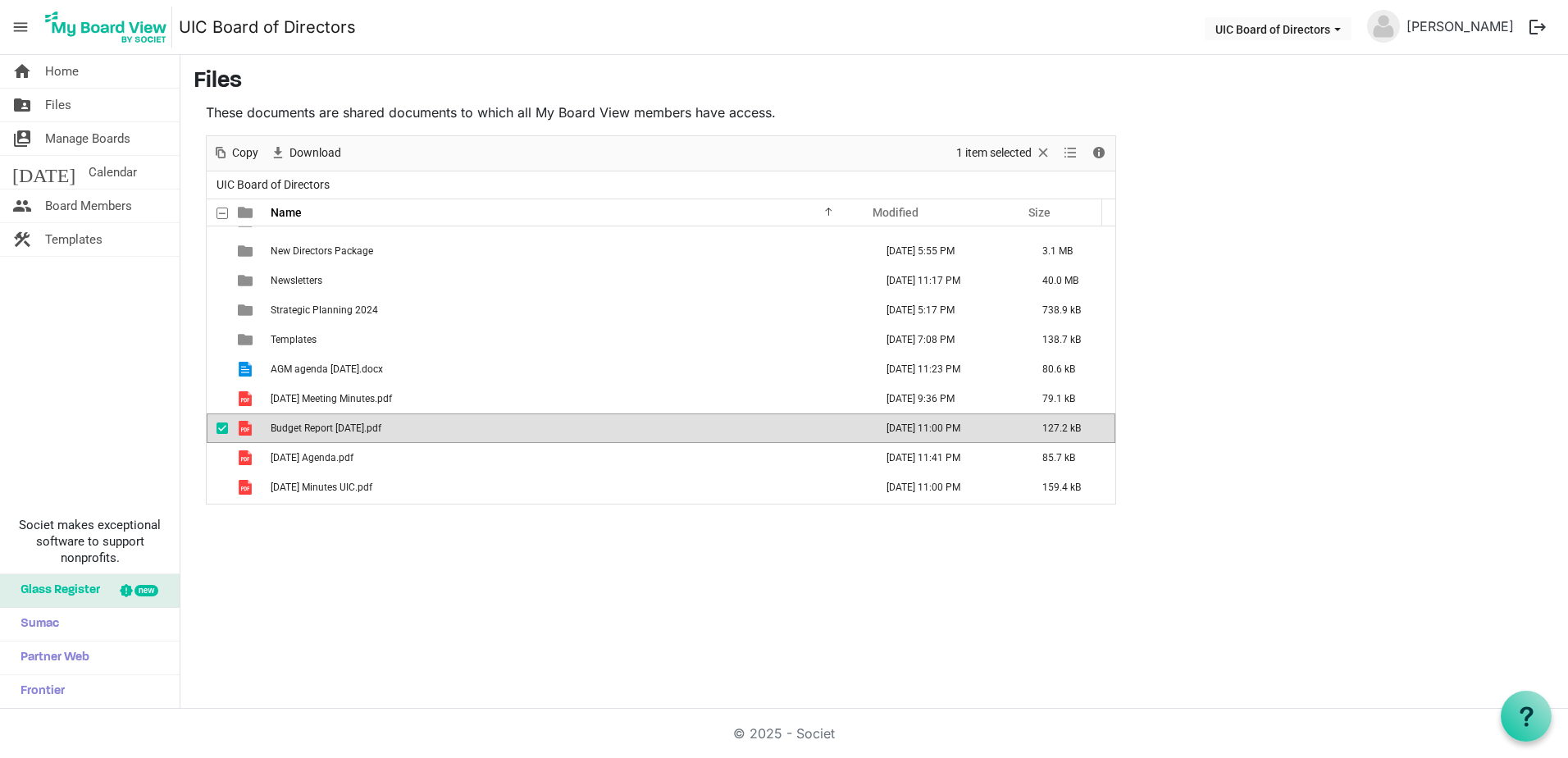
click at [359, 427] on span "Budget Report [DATE].pdf" at bounding box center [325, 428] width 111 height 11
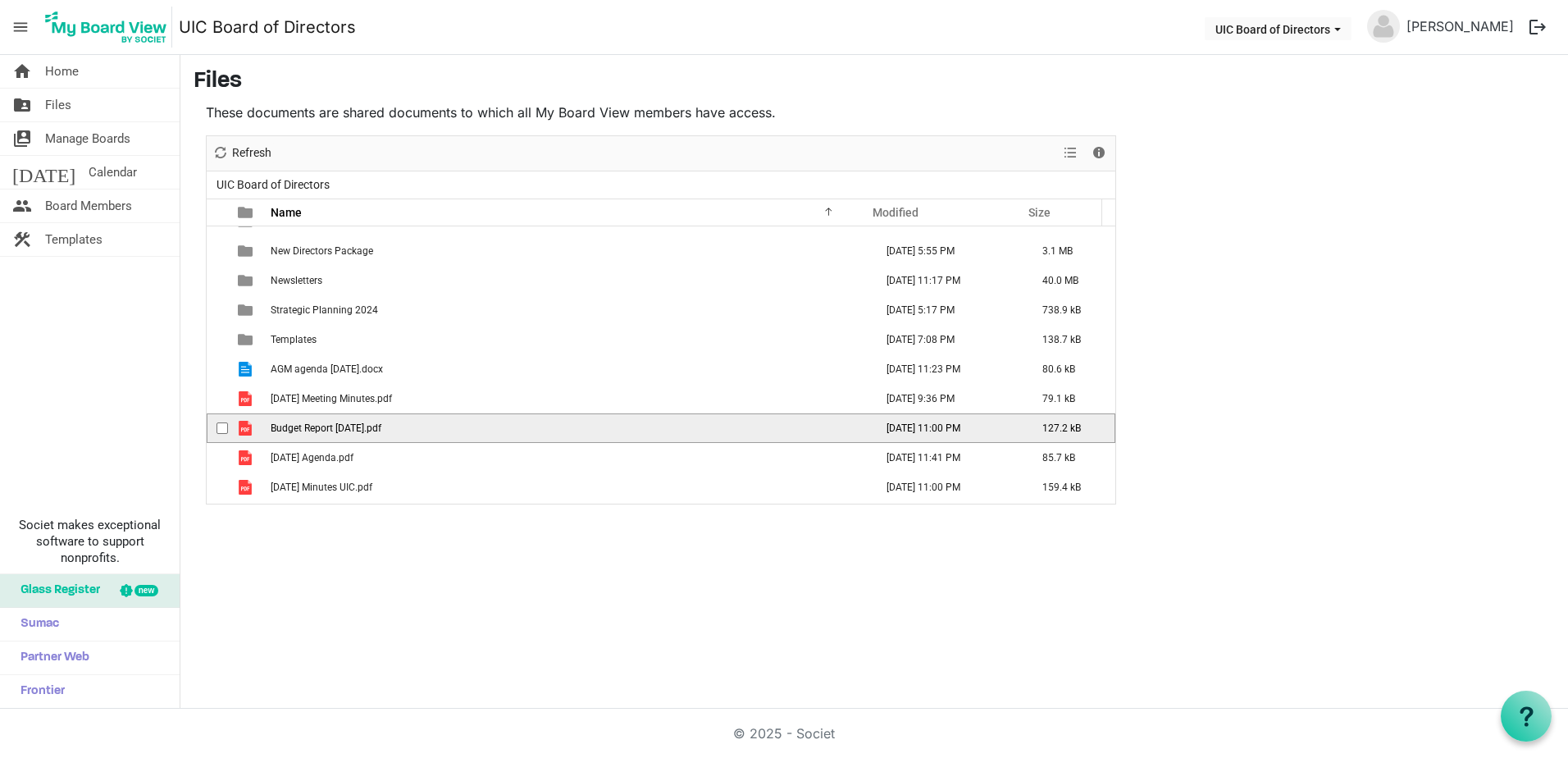
click at [359, 427] on span "Budget Report [DATE].pdf" at bounding box center [325, 428] width 111 height 11
